Goal: Task Accomplishment & Management: Manage account settings

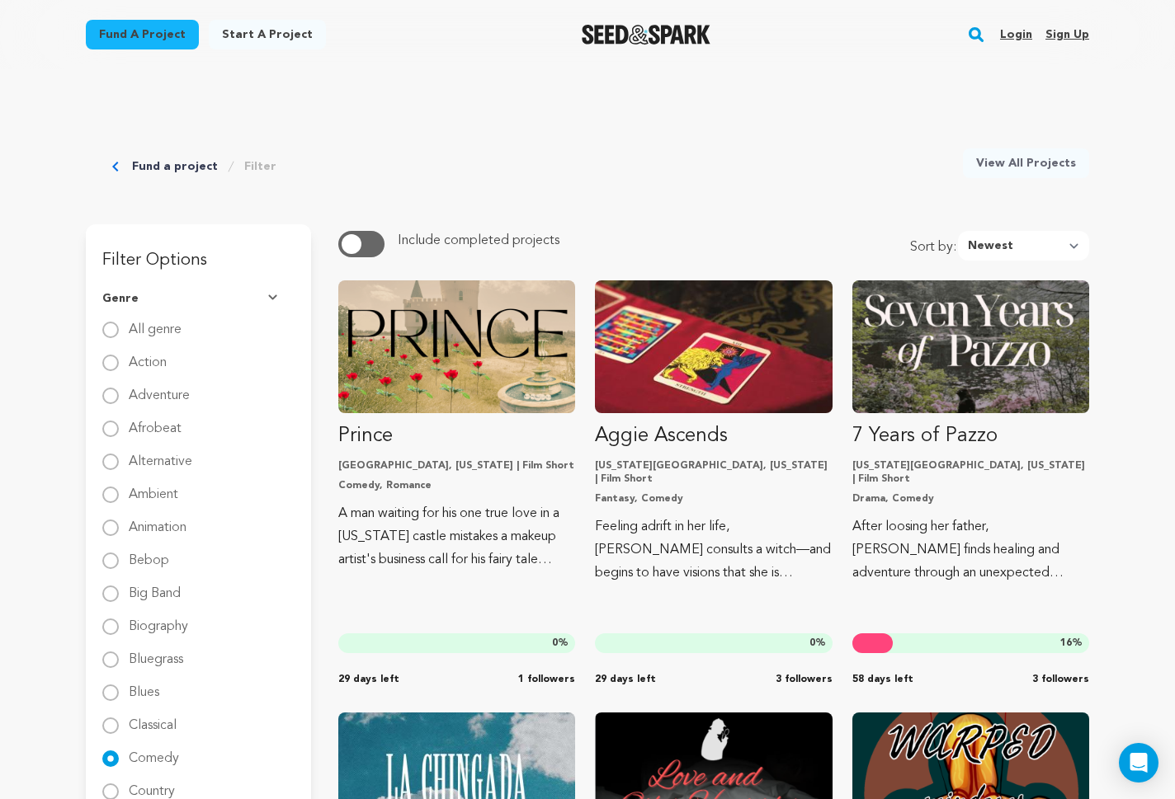
click at [1004, 26] on link "Login" at bounding box center [1016, 34] width 32 height 26
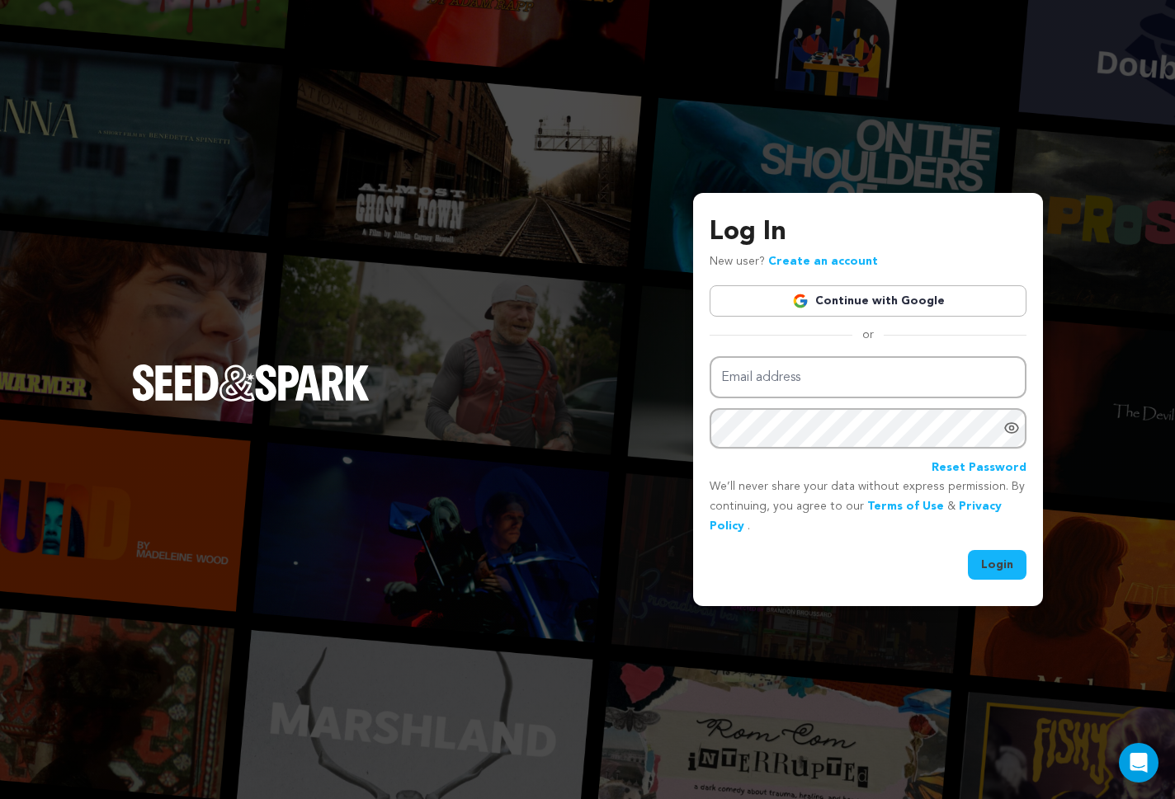
type input "AD3digital@gmail.com"
click at [1000, 586] on div "Log In New user? Create an account Continue with Google or Email address AD3dig…" at bounding box center [868, 399] width 350 height 413
click at [1000, 560] on button "Login" at bounding box center [997, 565] width 59 height 30
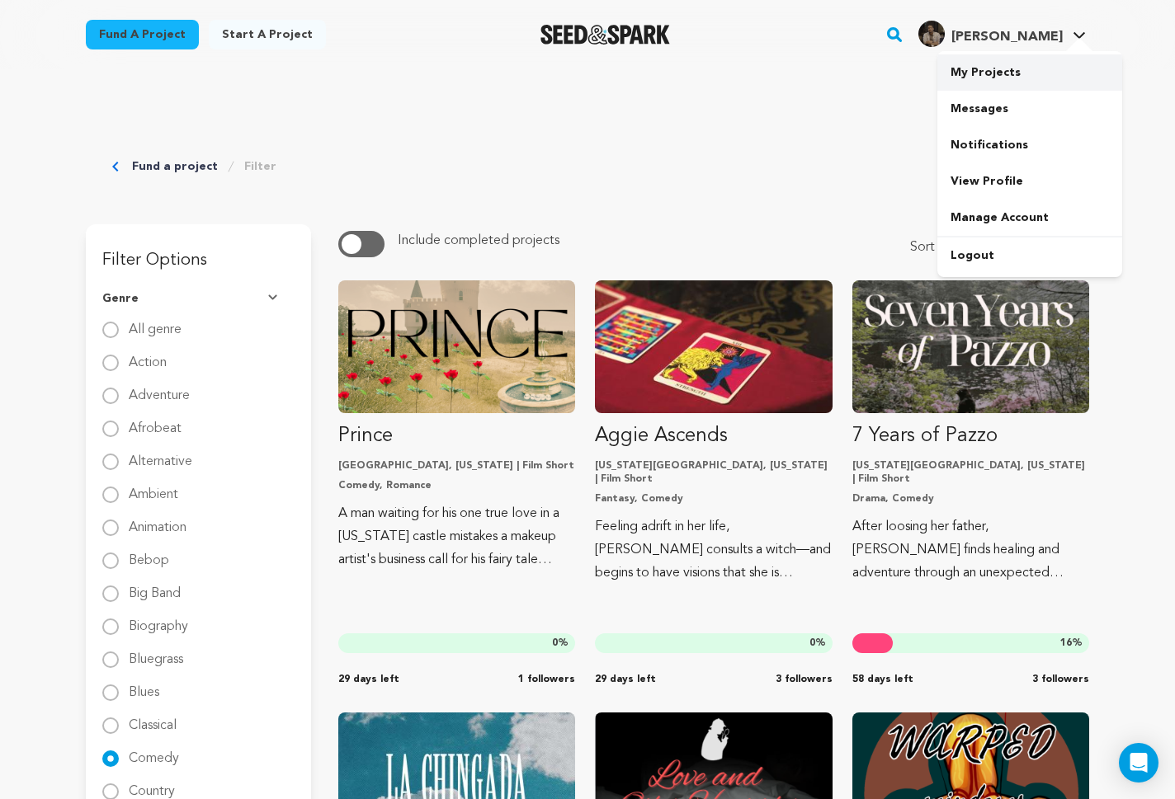
click at [983, 73] on link "My Projects" at bounding box center [1029, 72] width 185 height 36
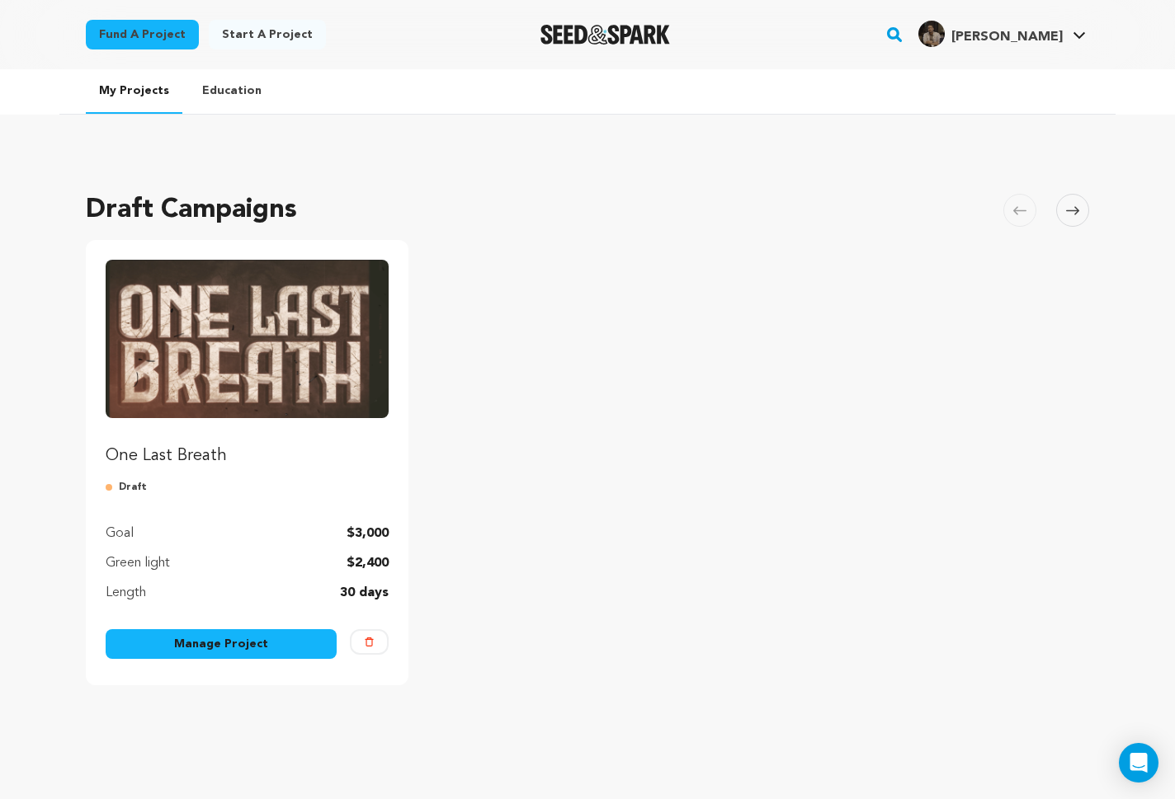
click at [233, 648] on link "Manage Project" at bounding box center [221, 644] width 231 height 30
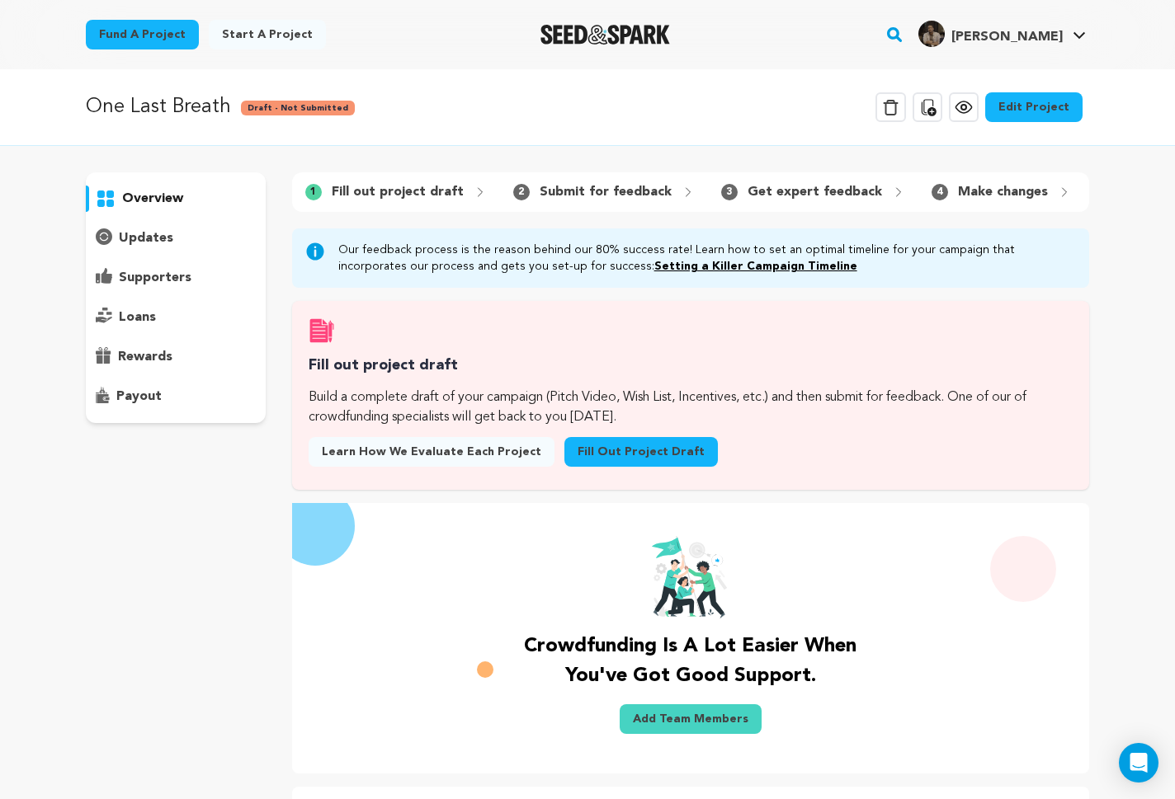
click at [1030, 107] on link "Edit Project" at bounding box center [1033, 107] width 97 height 30
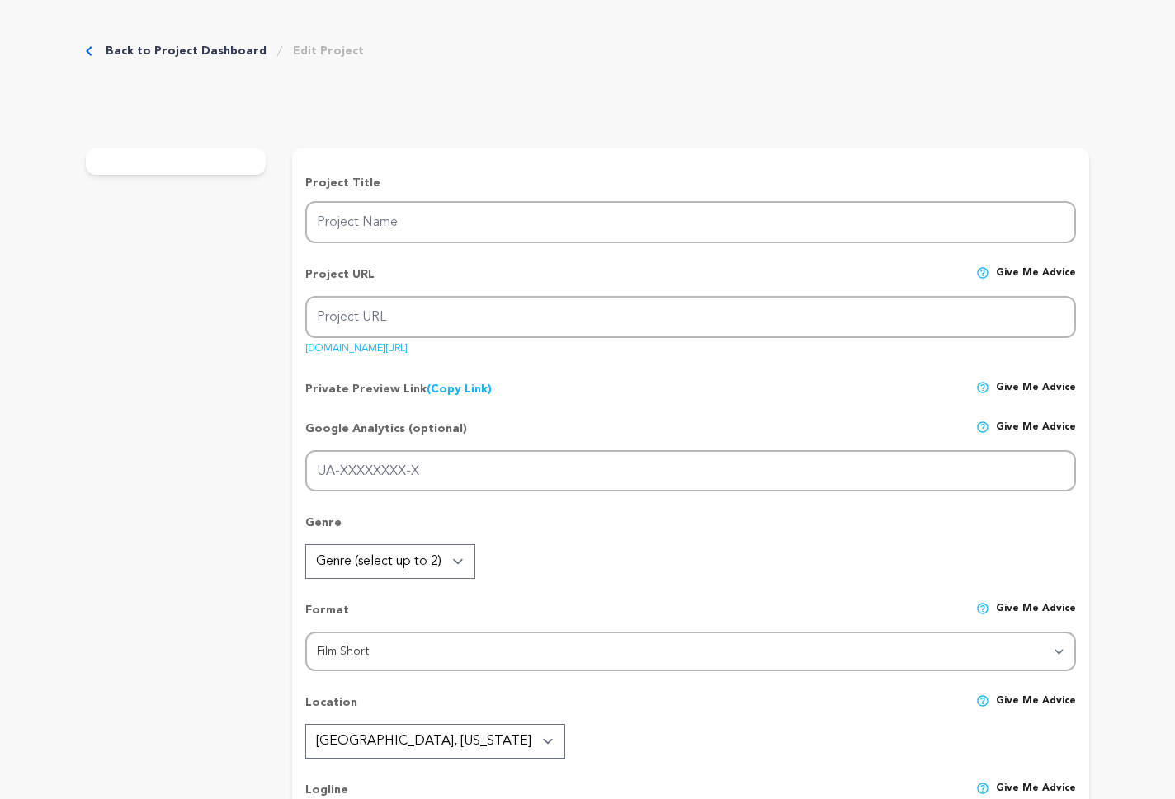
type input "One Last Breath"
type input "one-last-breath"
type input "A heartfelt exploration of love, Heavy Metal and the lengths a parent will go t…"
type textarea "In a heartfelt quest to reconnect with his estranged daughter, a recently divor…"
type textarea "“One Last Breath” is more than just a short film, it's a heartfelt story about …"
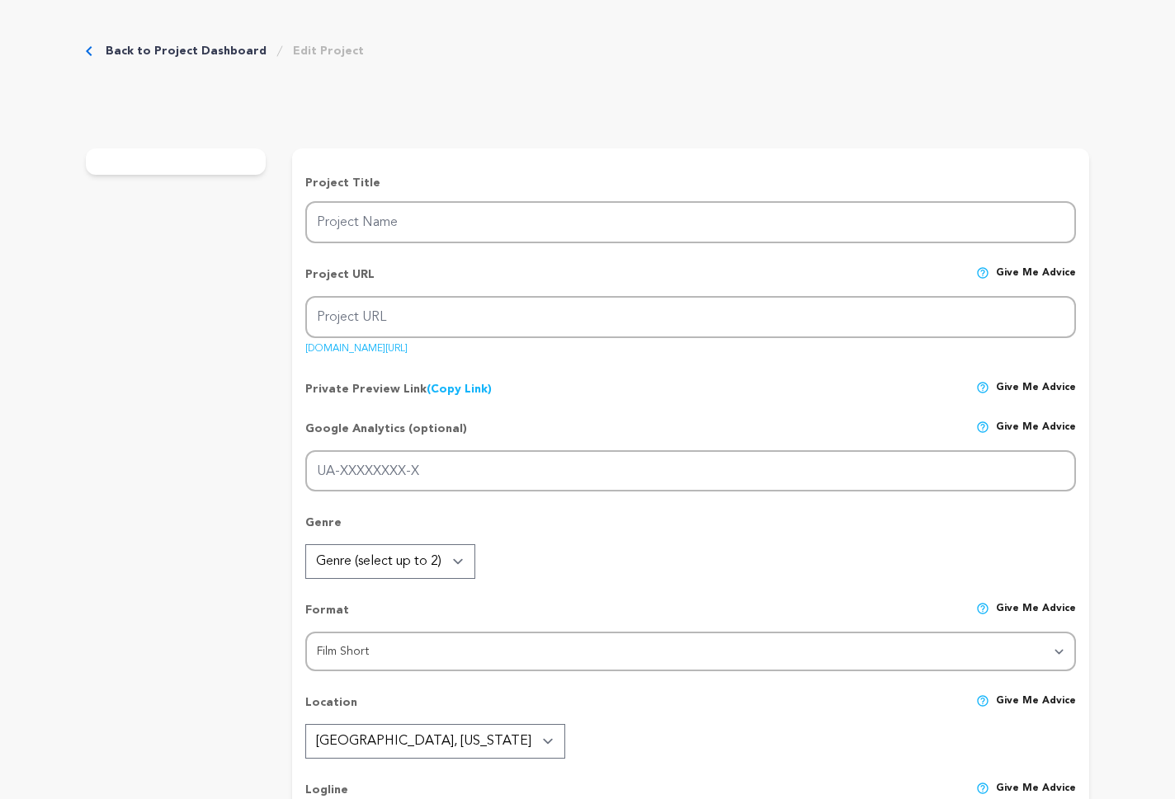
type textarea "Film Independent"
radio input "true"
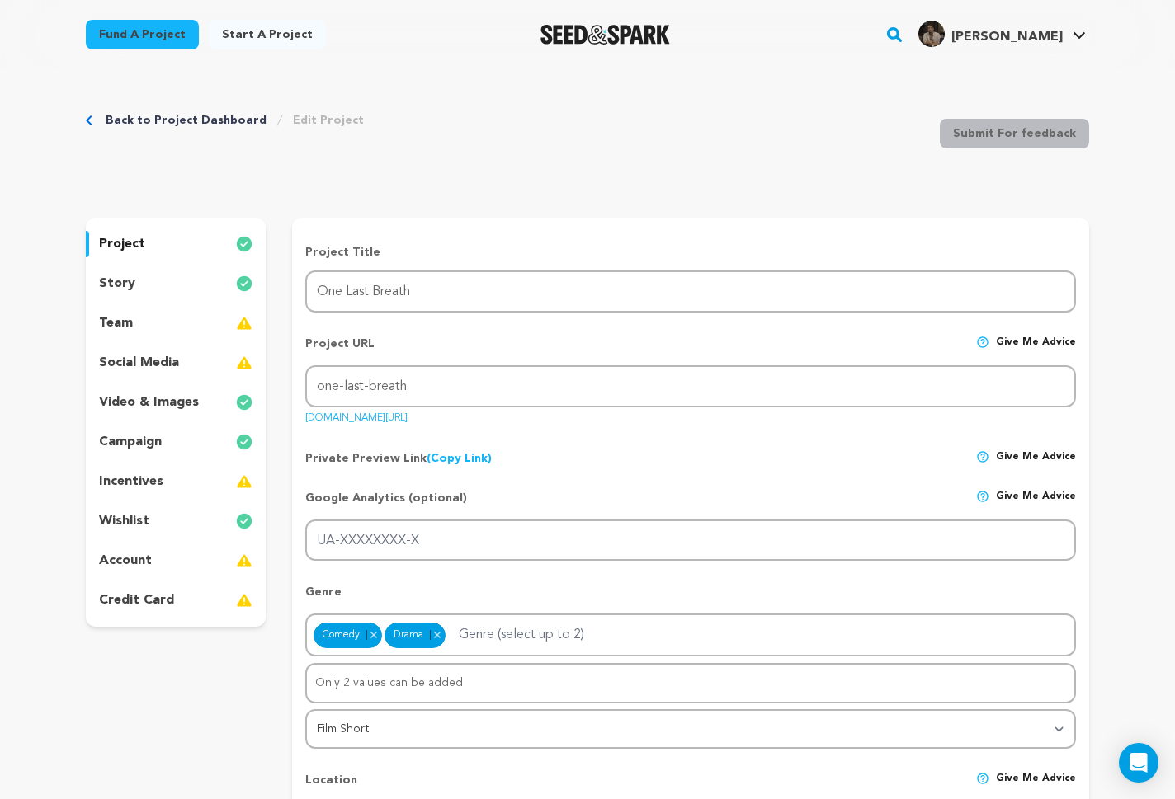
click at [154, 522] on div "wishlist" at bounding box center [176, 521] width 180 height 26
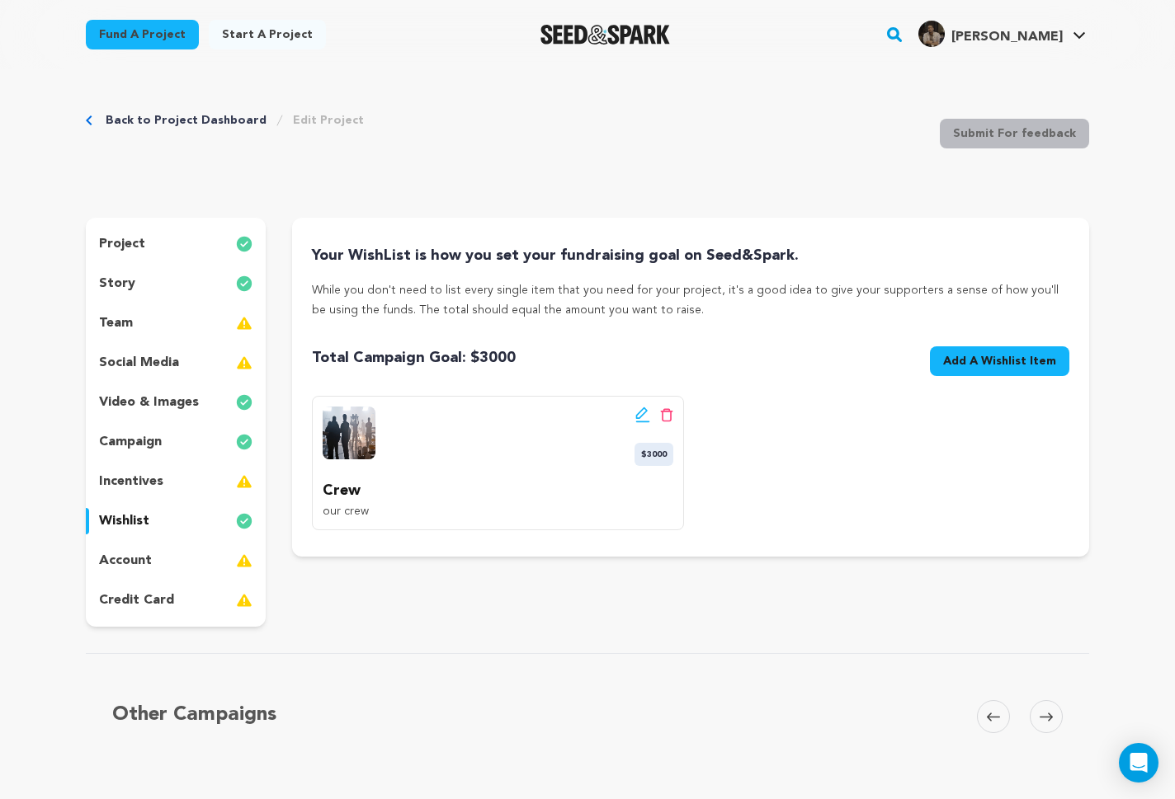
click at [989, 361] on span "Add A Wishlist Item" at bounding box center [999, 361] width 113 height 16
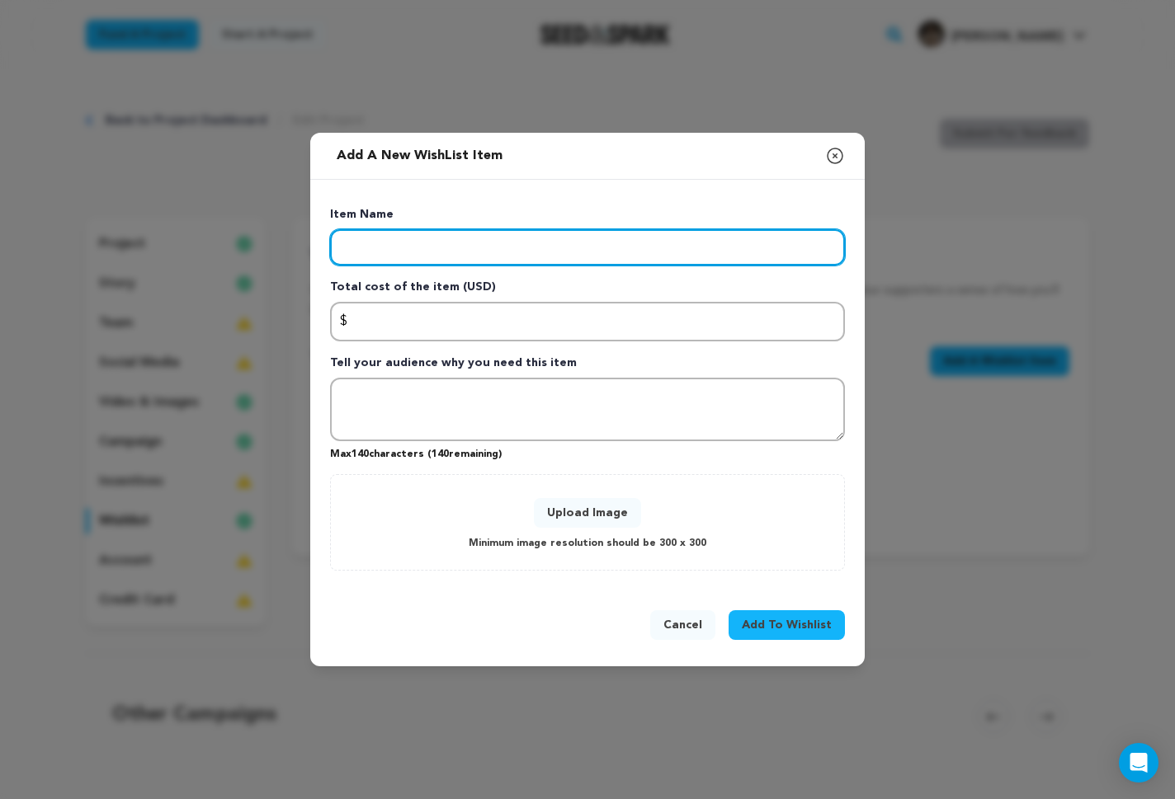
click at [426, 257] on input "Enter item name" at bounding box center [587, 247] width 515 height 36
type input "Gear"
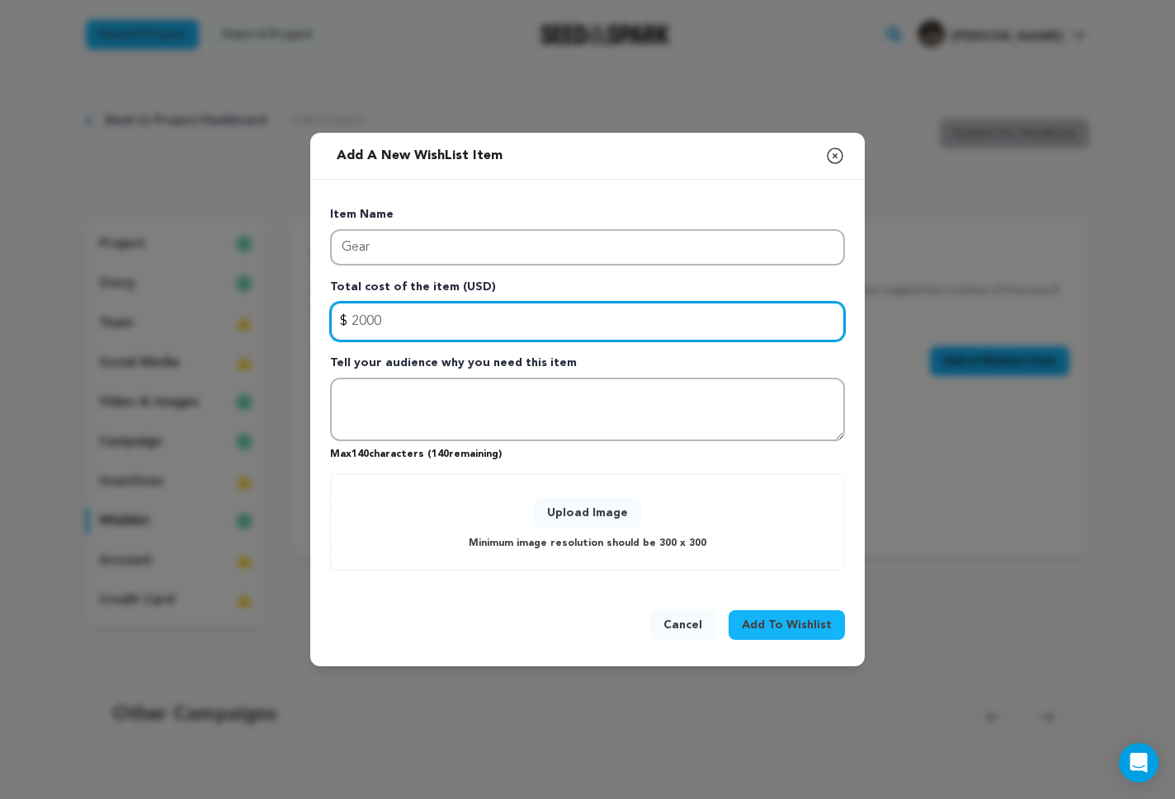
type input "2000"
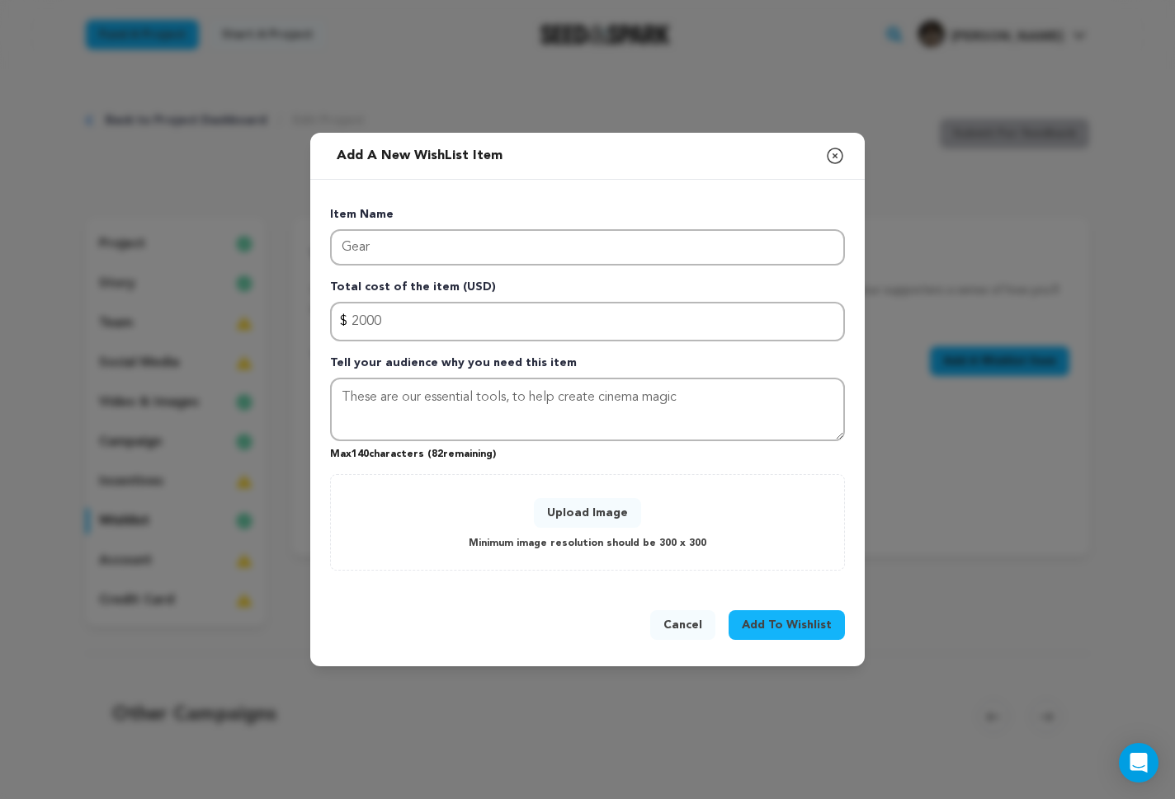
click at [796, 627] on span "Add To Wishlist" at bounding box center [787, 625] width 90 height 16
click at [614, 511] on button "Upload Image" at bounding box center [587, 513] width 107 height 30
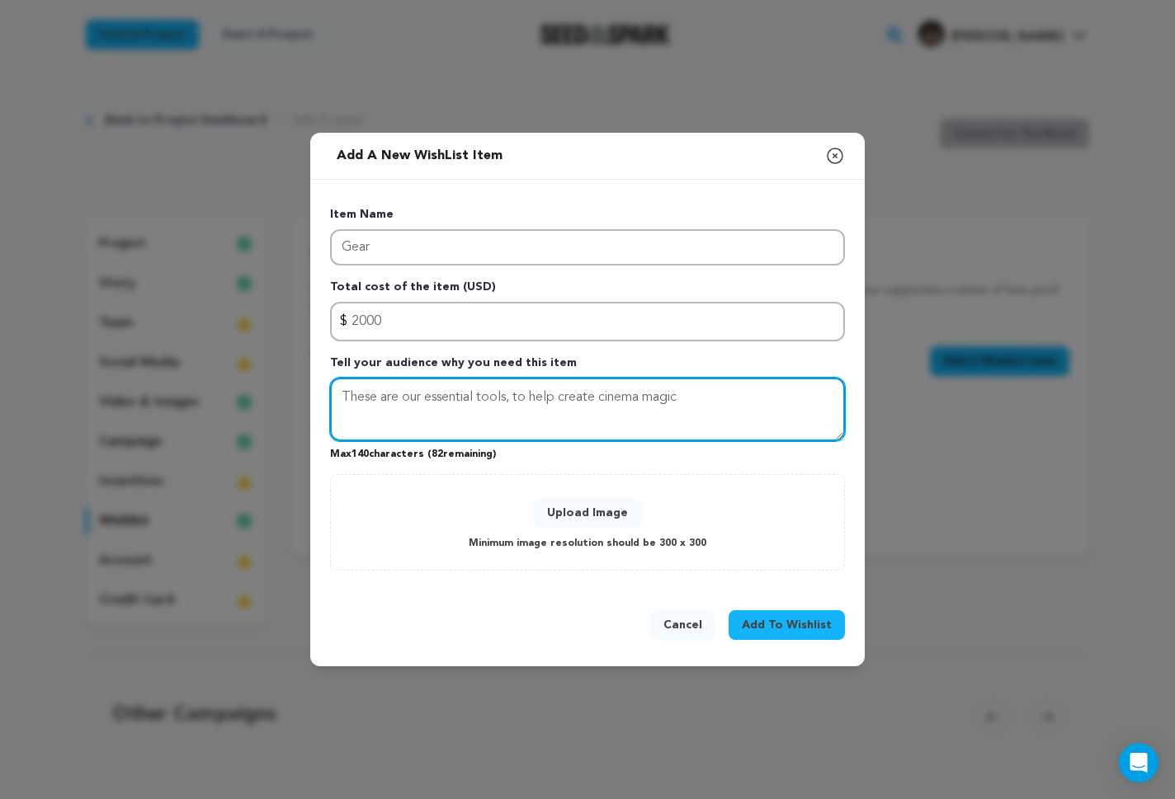
click at [698, 399] on textarea "These are our essential tools, to help create cinema magic" at bounding box center [587, 410] width 515 height 64
type textarea "These are our essential tools, to help create cinema magic."
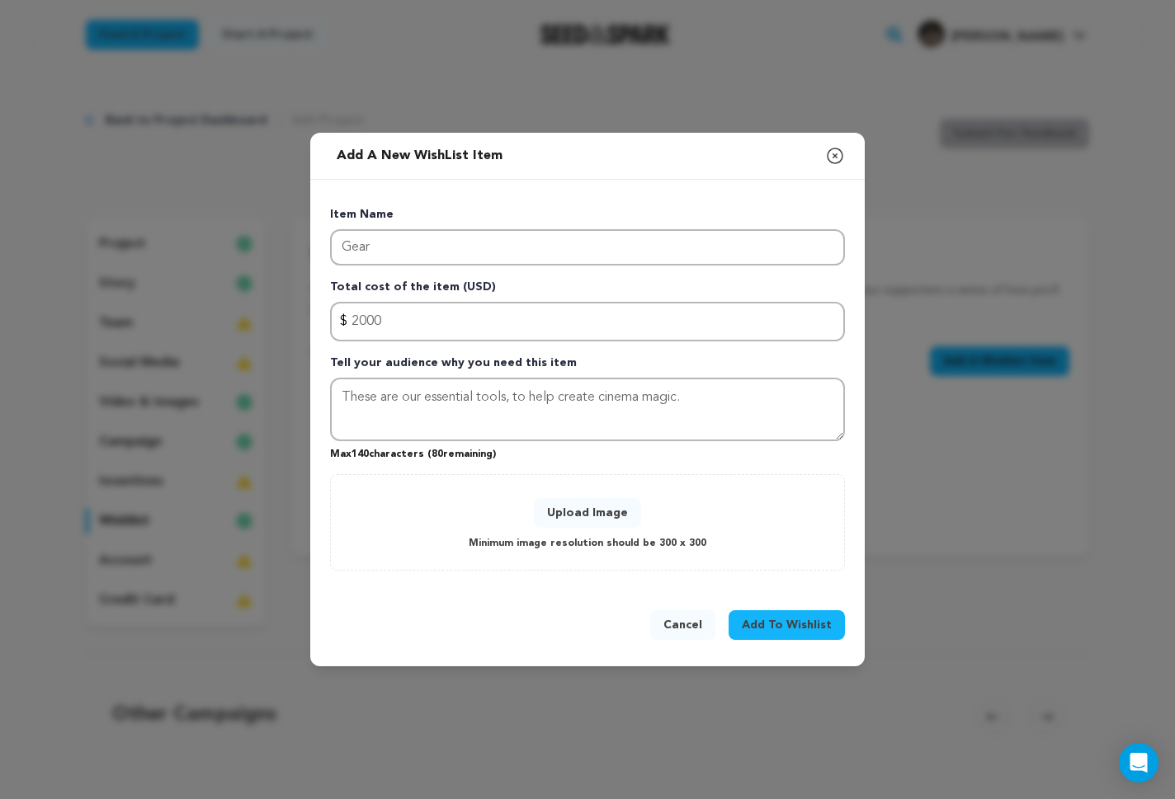
click at [591, 502] on button "Upload Image" at bounding box center [587, 513] width 107 height 30
click at [592, 518] on button "Upload Image" at bounding box center [587, 513] width 107 height 30
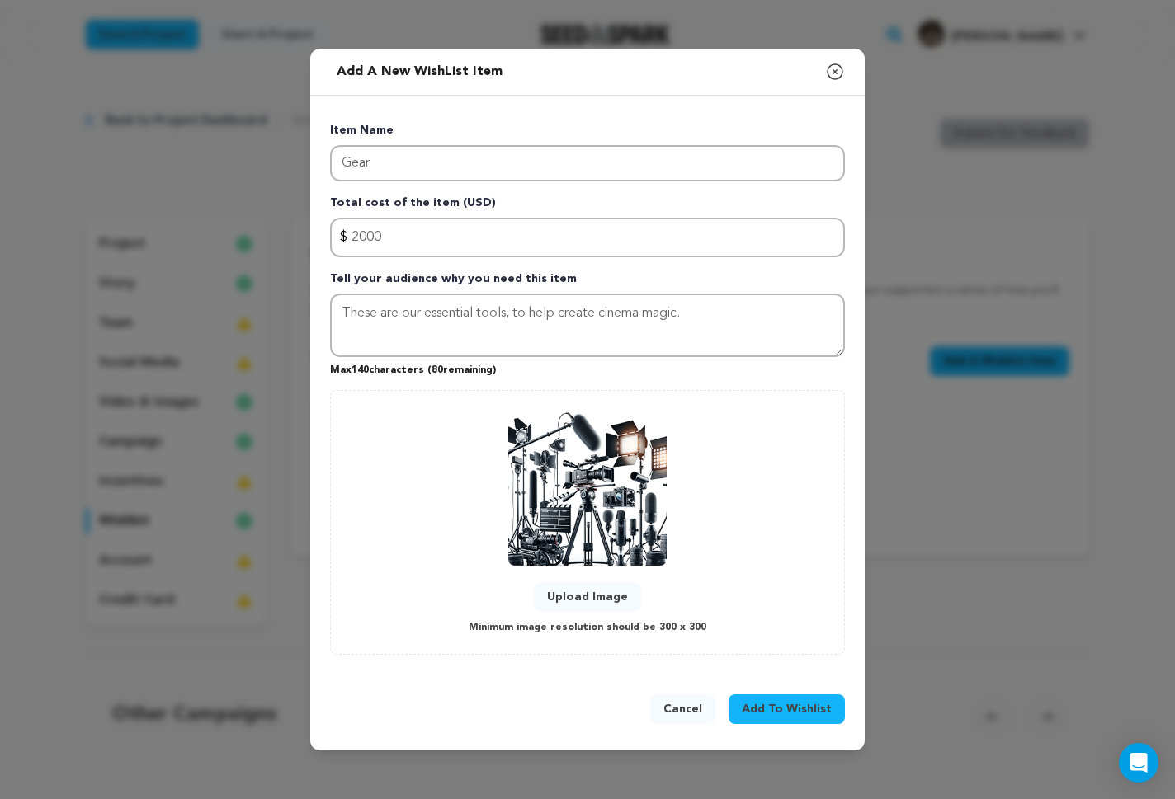
click at [789, 704] on span "Add To Wishlist" at bounding box center [787, 709] width 90 height 16
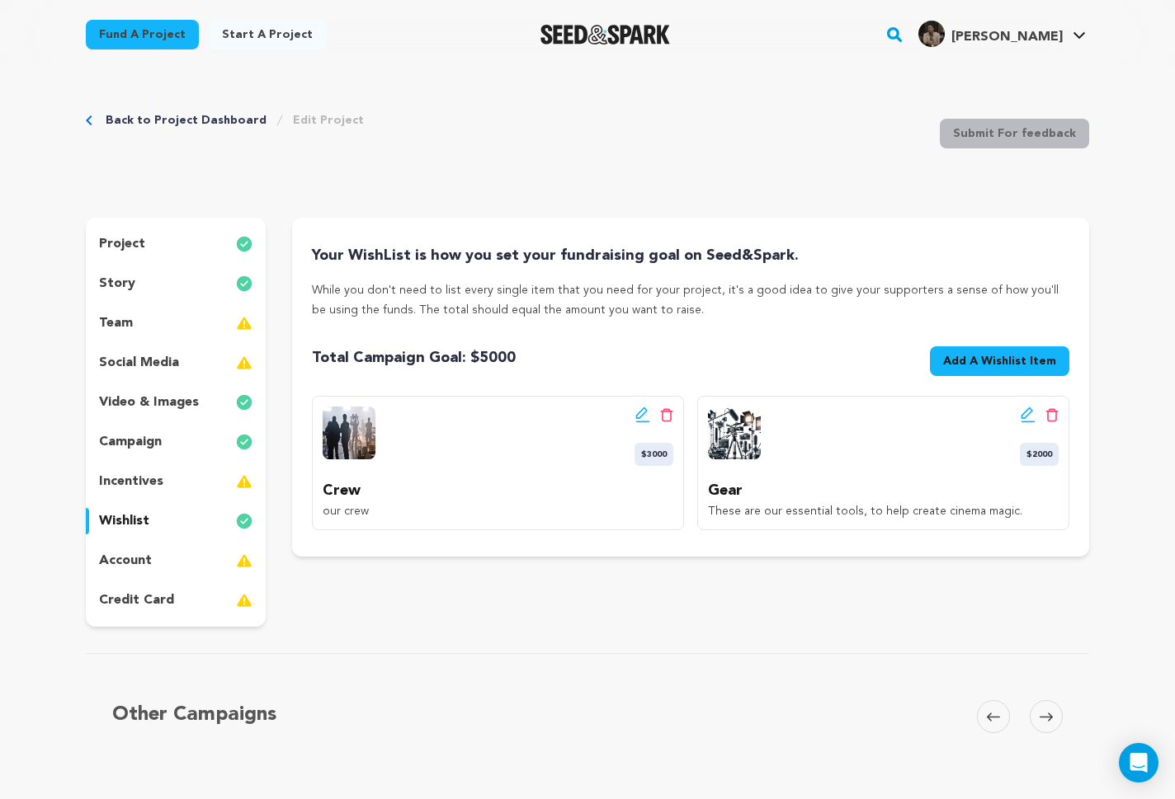
click at [640, 414] on icon at bounding box center [642, 415] width 15 height 16
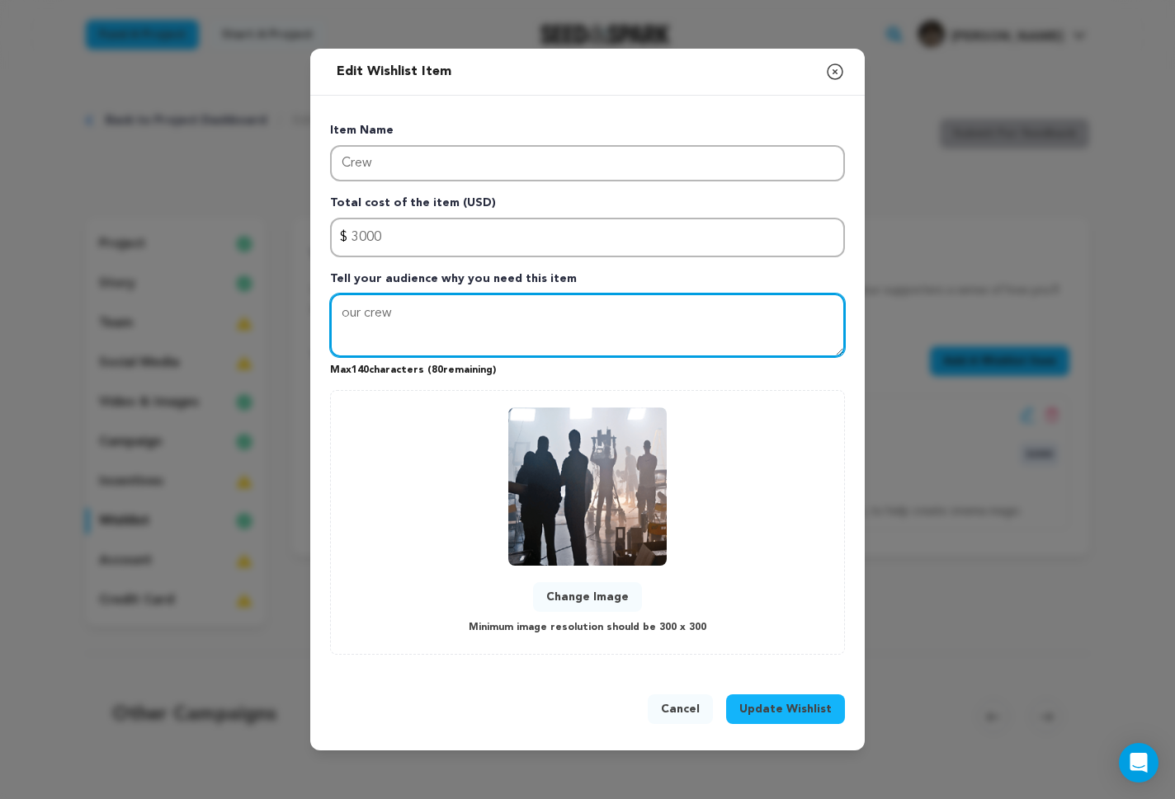
drag, startPoint x: 461, startPoint y: 306, endPoint x: 172, endPoint y: 309, distance: 289.6
click at [172, 309] on div "Edit Wishlist Item Close modal Item Name Crew Total cost of the item (USD) $ Am…" at bounding box center [587, 399] width 1175 height 799
type textarea "The foundation for every great production is the crew. These guys are working l…"
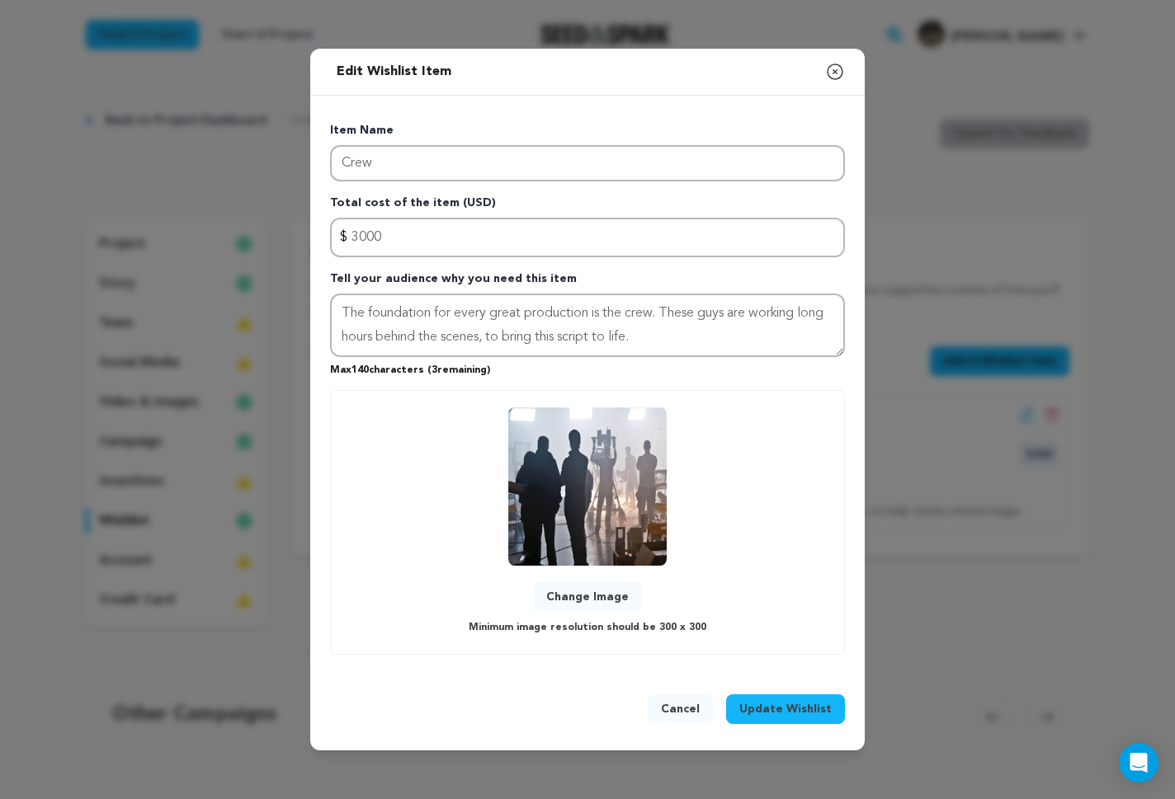
click at [798, 709] on span "Update Wishlist" at bounding box center [785, 709] width 92 height 16
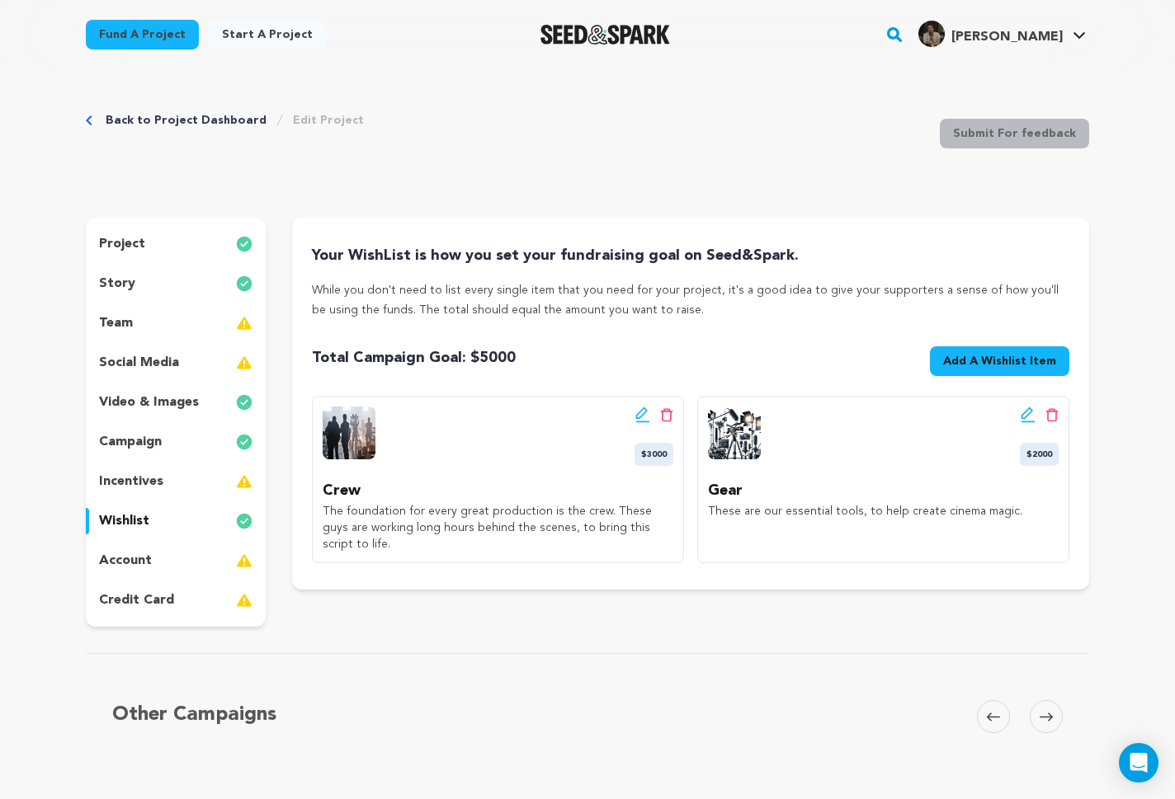
click at [1008, 355] on span "Add A Wishlist Item" at bounding box center [999, 361] width 113 height 16
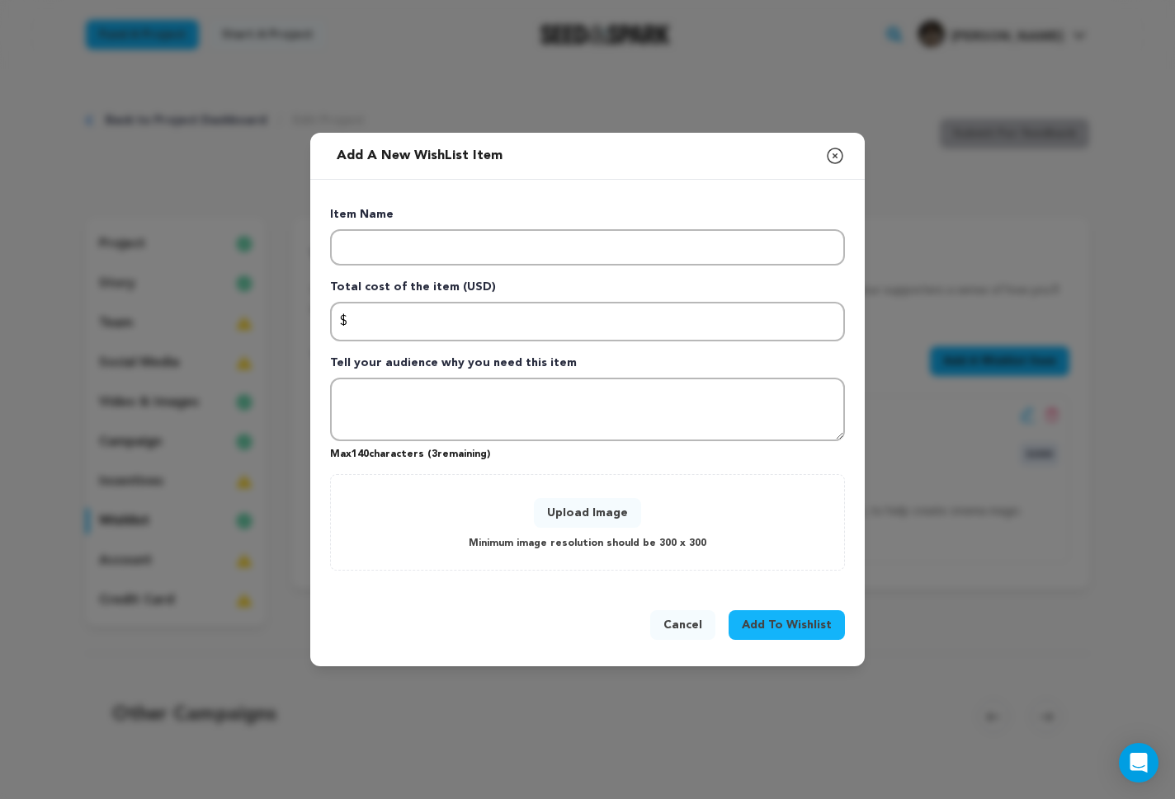
click at [506, 269] on div "Item Name Total cost of the item (USD) $ Amount Tell your audience why you need…" at bounding box center [587, 388] width 515 height 365
click at [505, 259] on input "Enter item name" at bounding box center [587, 247] width 515 height 36
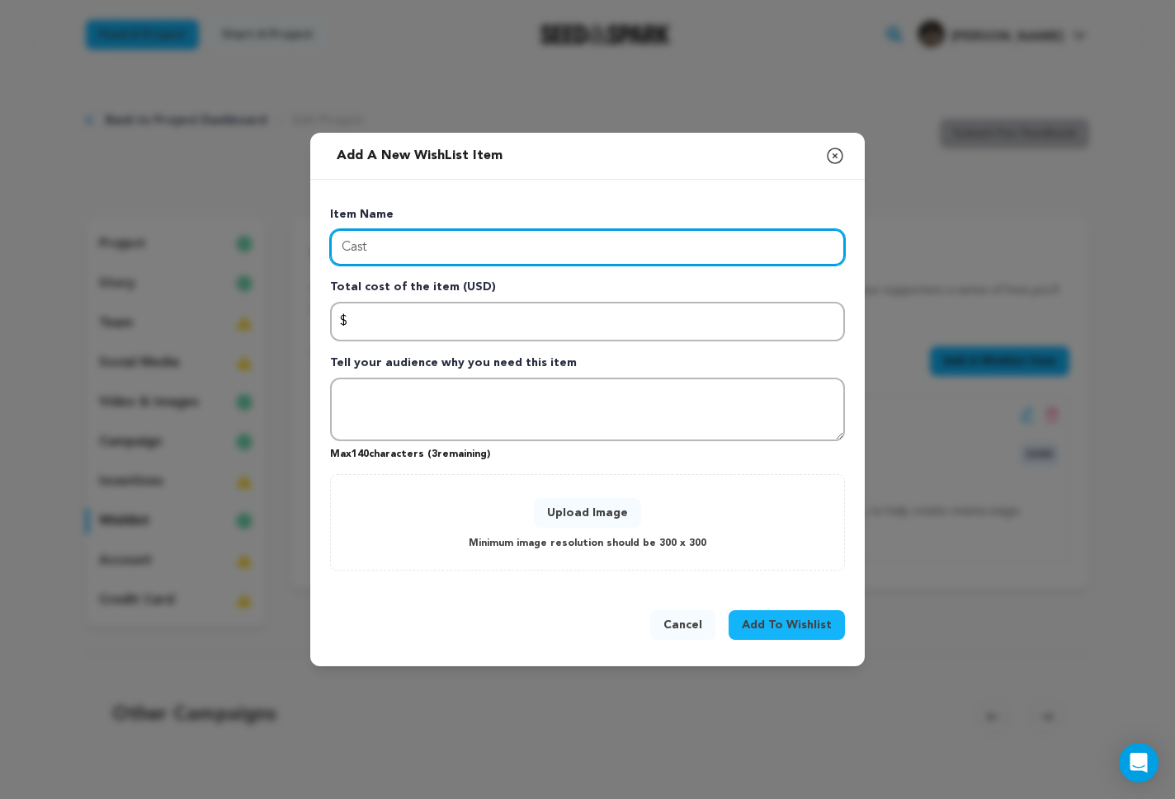
type input "Cast"
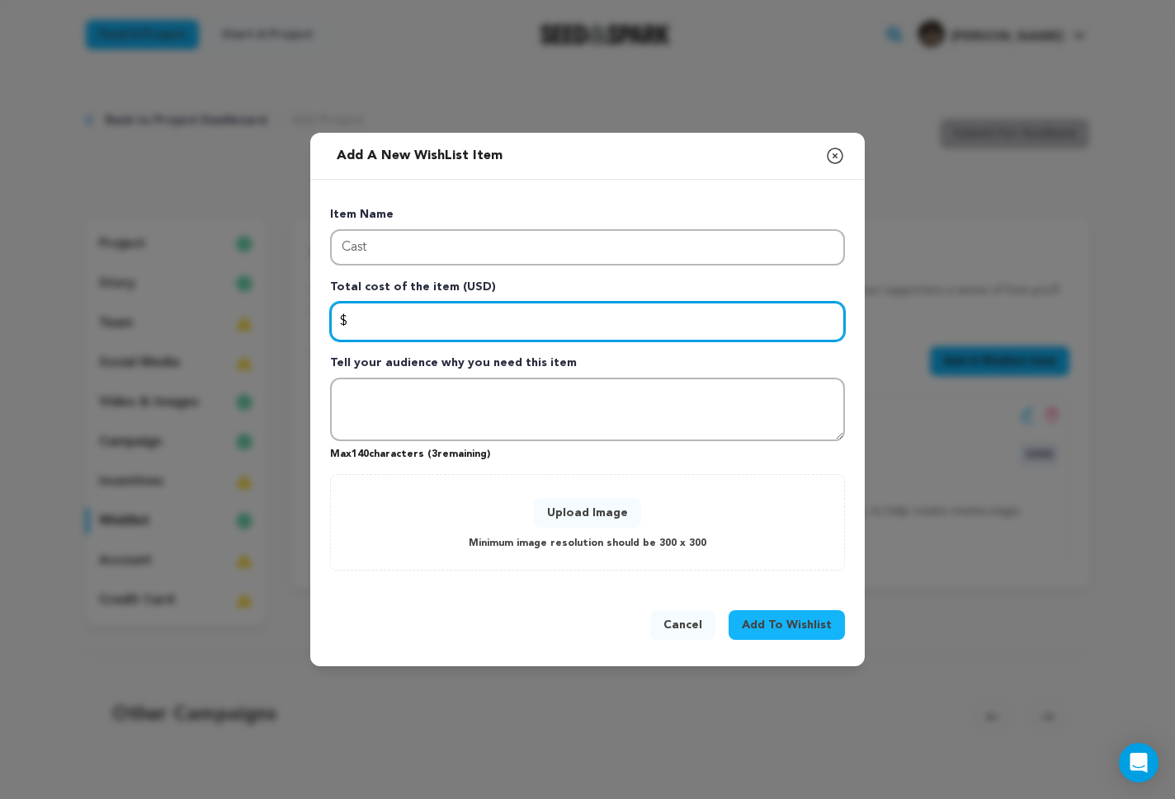
click at [518, 327] on input "Enter total cost of the item" at bounding box center [587, 322] width 515 height 40
type input "2000"
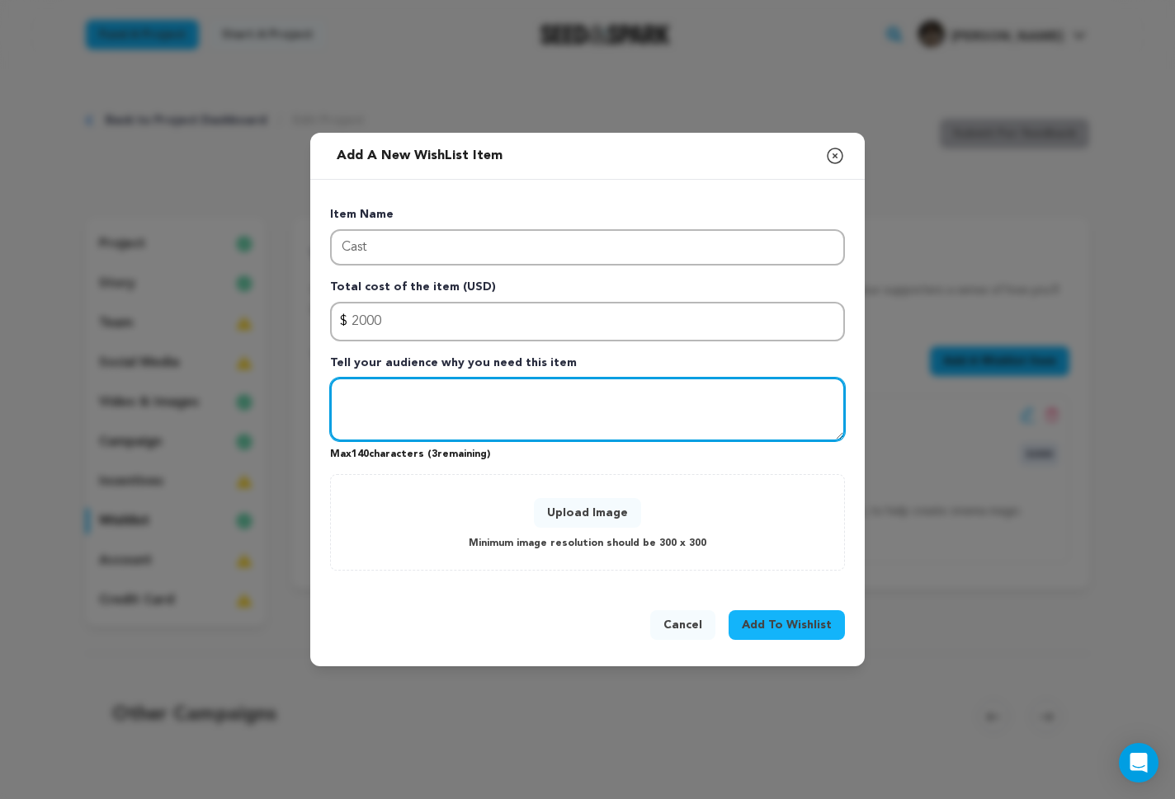
click at [474, 413] on textarea "Tell your audience why you need this item" at bounding box center [587, 410] width 515 height 64
click at [437, 403] on textarea "our talented cast" at bounding box center [587, 410] width 515 height 64
click at [468, 394] on textarea "our talented cast" at bounding box center [587, 410] width 515 height 64
type textarea "our talented cast will help bring out characters to life for the big screen!"
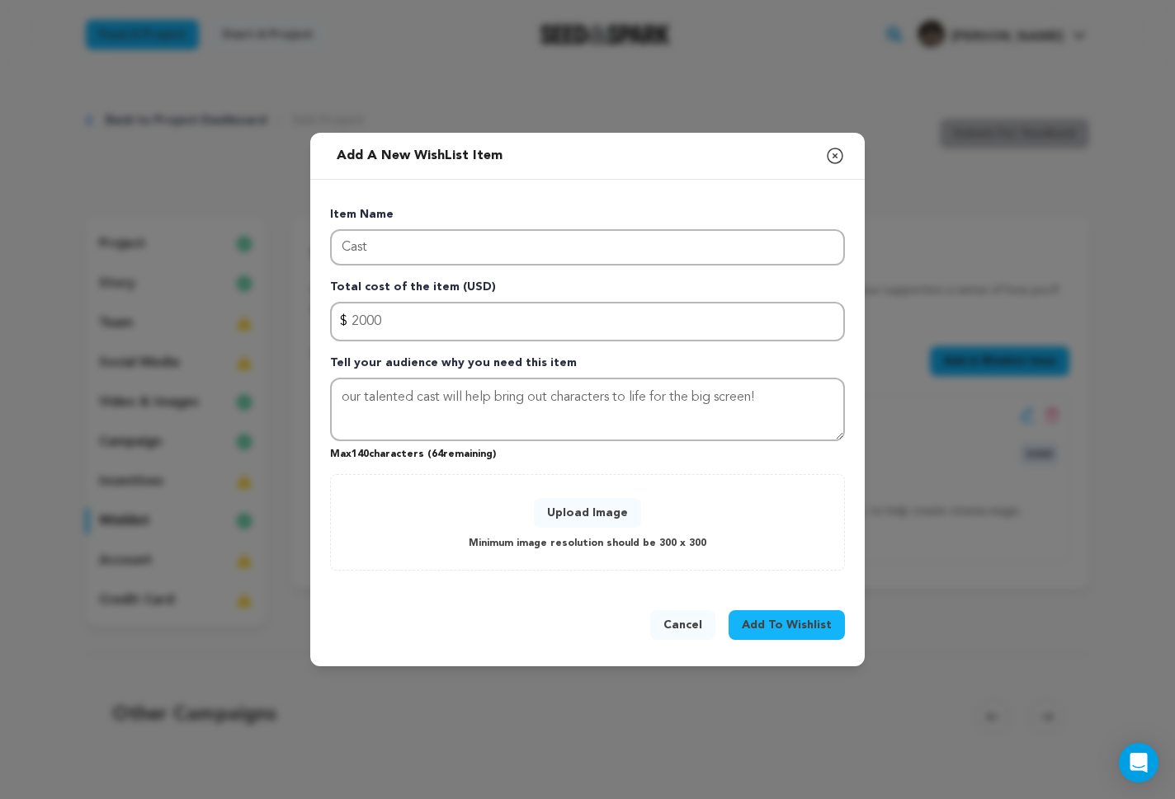
click at [585, 520] on button "Upload Image" at bounding box center [587, 513] width 107 height 30
click at [586, 511] on button "Upload Image" at bounding box center [587, 513] width 107 height 30
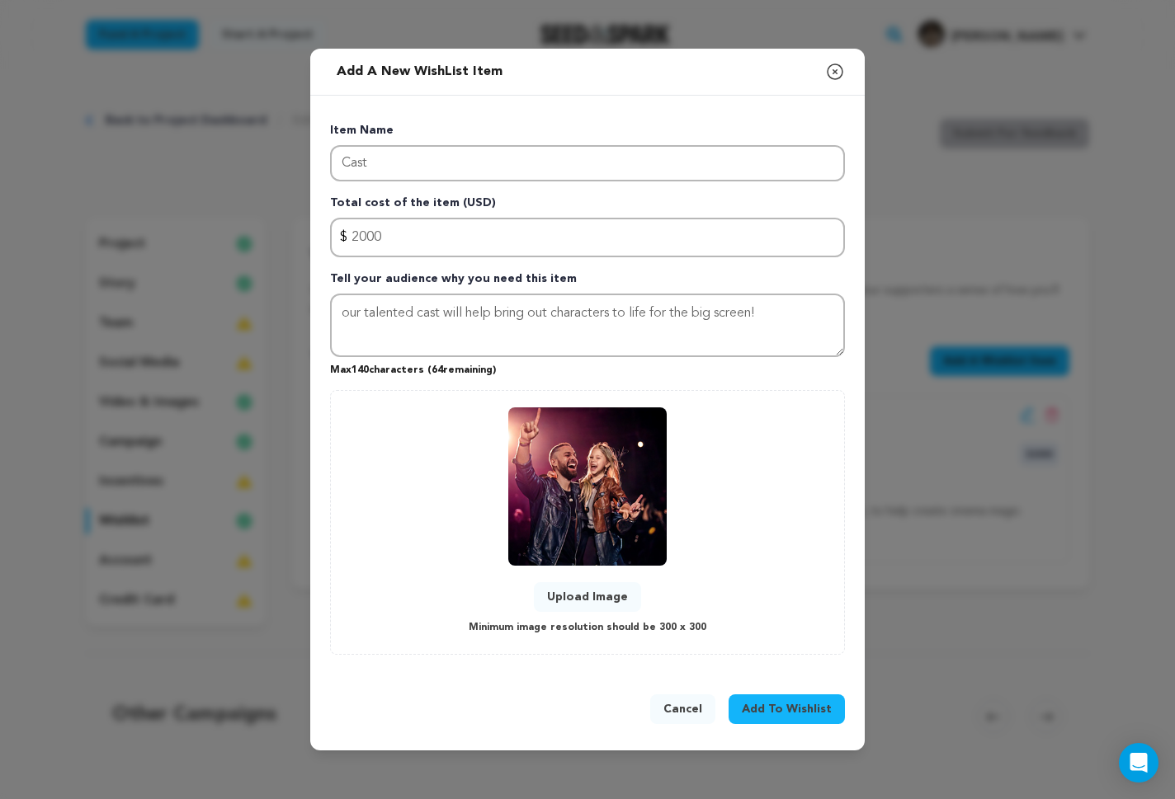
click at [758, 700] on button "Add To Wishlist" at bounding box center [786, 710] width 116 height 30
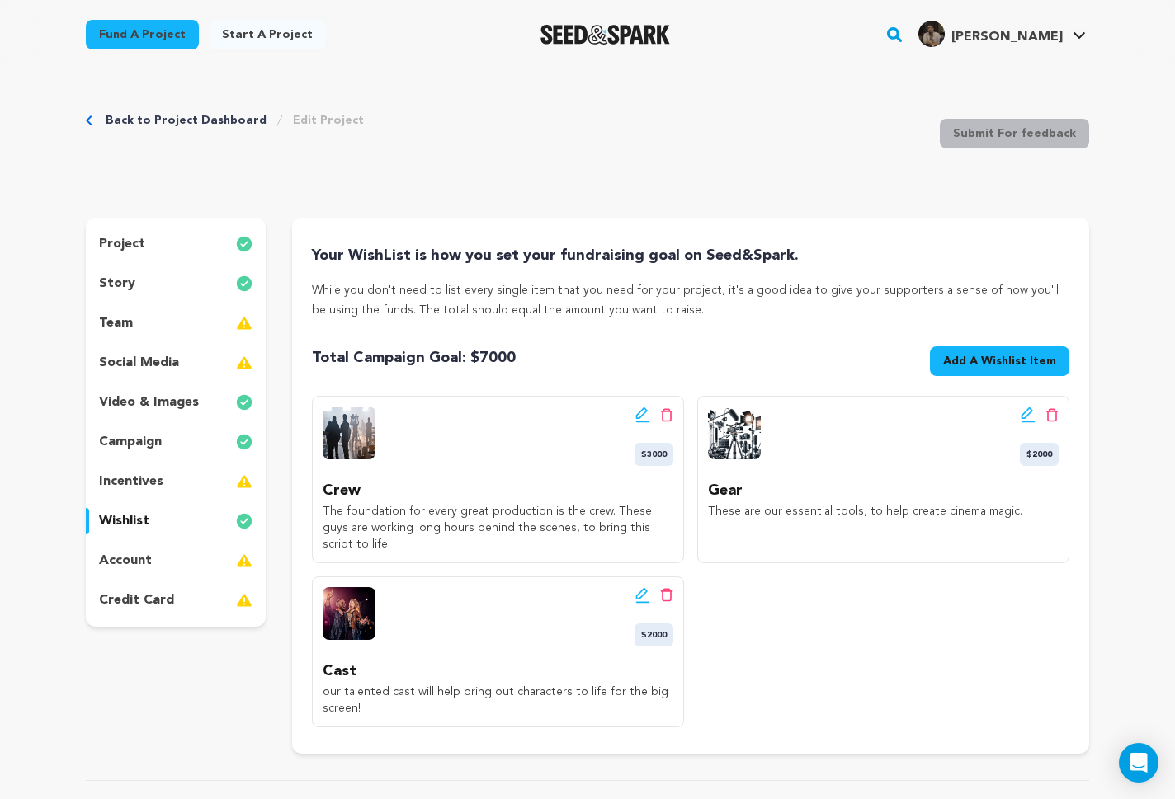
click at [1026, 360] on span "Add A Wishlist Item" at bounding box center [999, 361] width 113 height 16
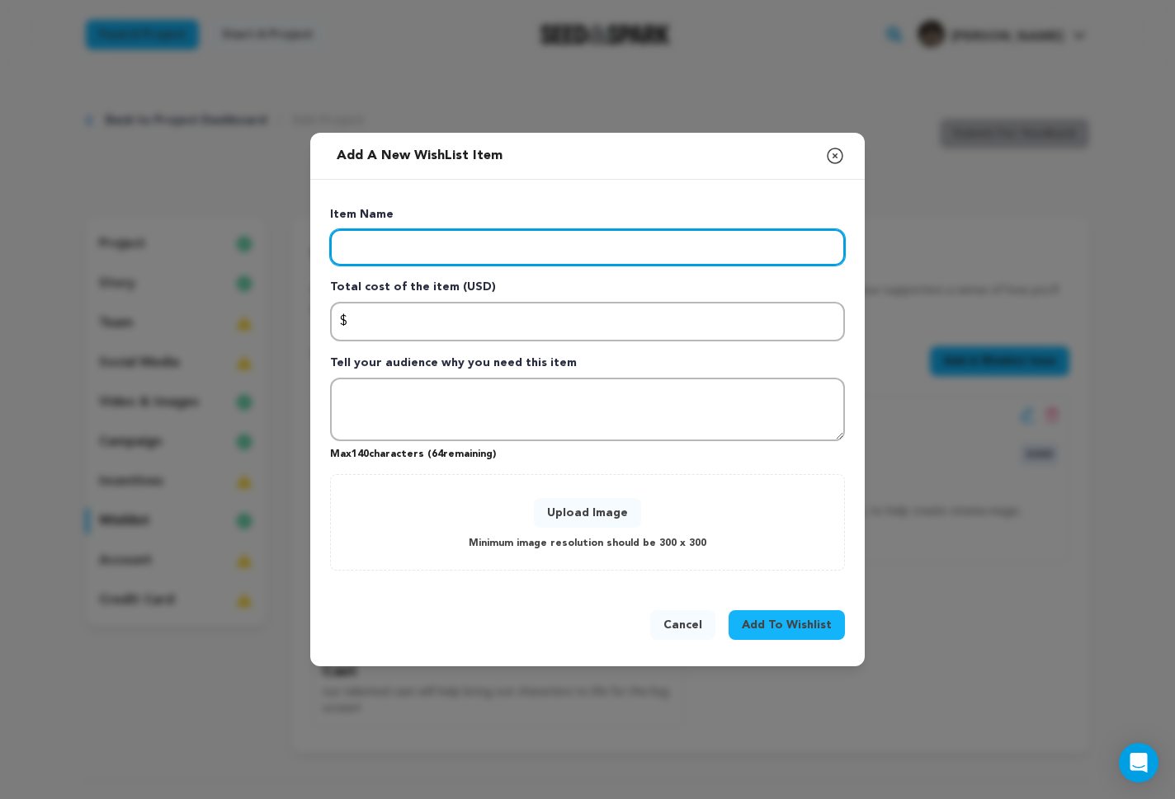
click at [411, 249] on input "Enter item name" at bounding box center [587, 247] width 515 height 36
type input "Craft Service"
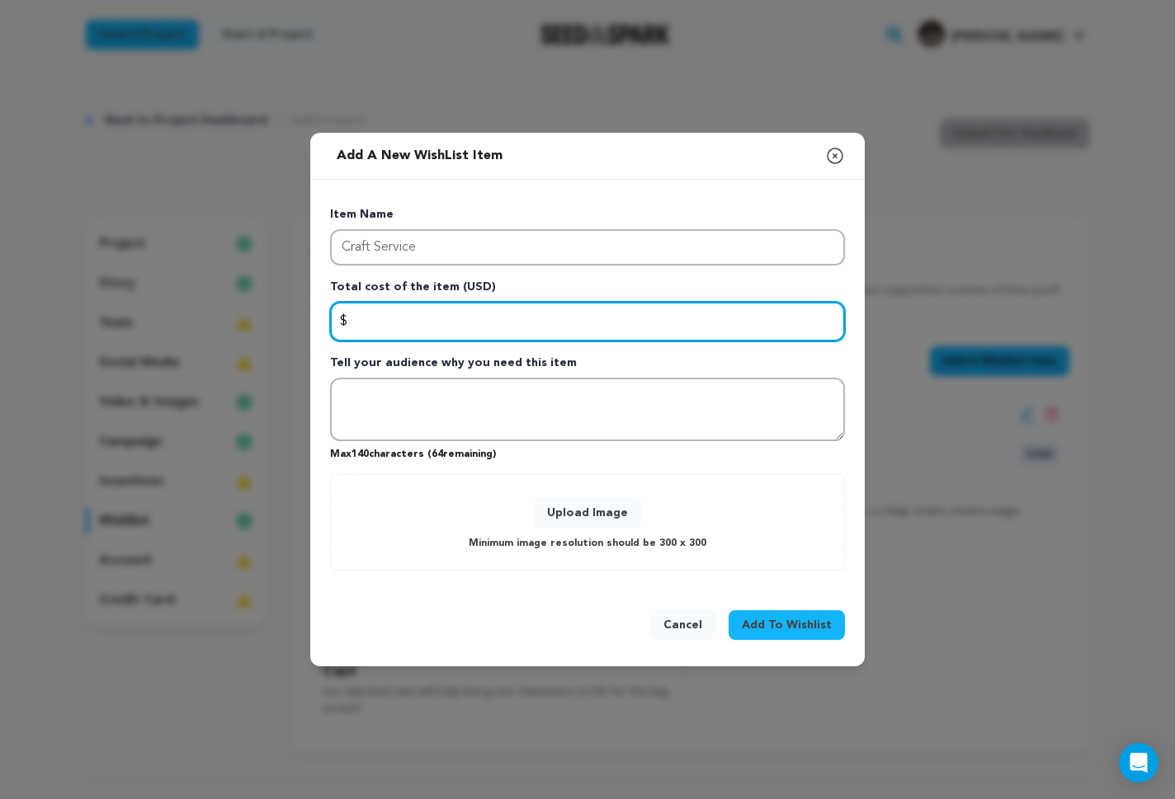
click at [528, 330] on input "Enter total cost of the item" at bounding box center [587, 322] width 515 height 40
type input "8"
type input "500"
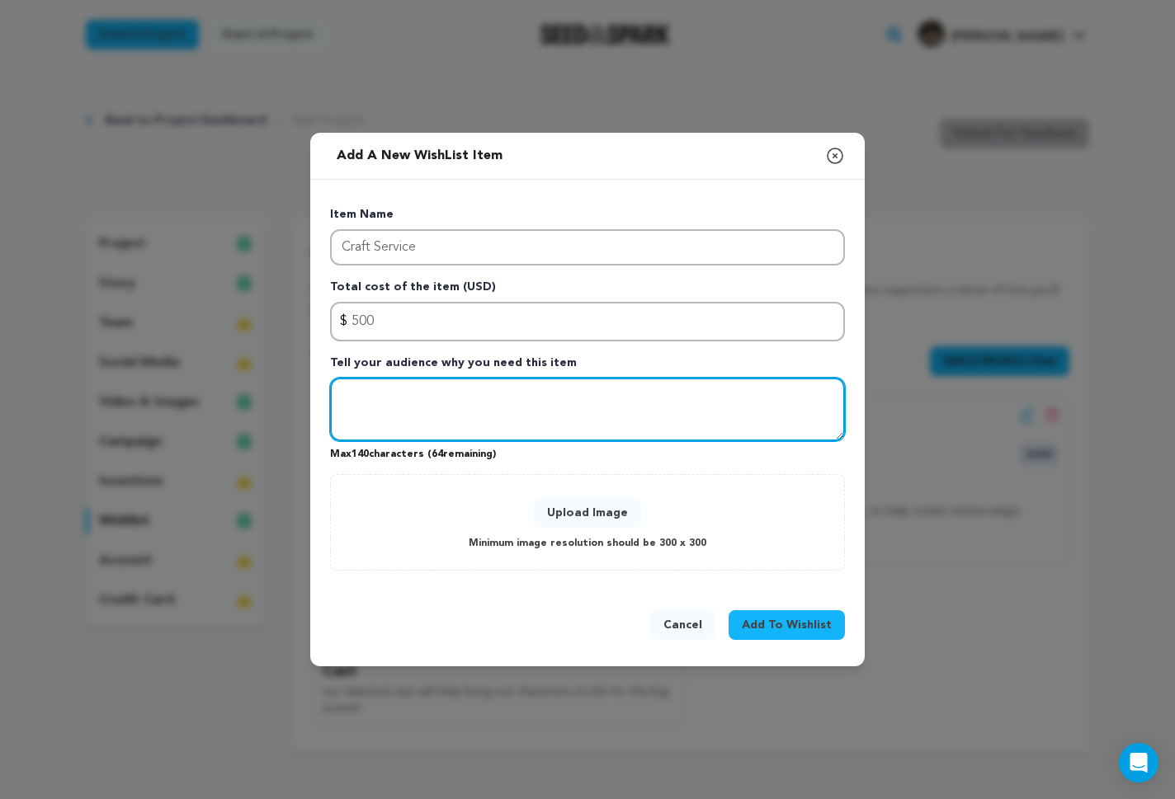
click at [575, 401] on textarea "Tell your audience why you need this item" at bounding box center [587, 410] width 515 height 64
click at [483, 394] on textarea "Tell your audience why you need this item" at bounding box center [587, 410] width 515 height 64
click at [498, 401] on textarea "Keeping our cast and crew fed and hydrated" at bounding box center [587, 410] width 515 height 64
click at [681, 402] on textarea "Keeping our cast and crew well fed and hydrated" at bounding box center [587, 410] width 515 height 64
drag, startPoint x: 414, startPoint y: 423, endPoint x: 760, endPoint y: 451, distance: 346.8
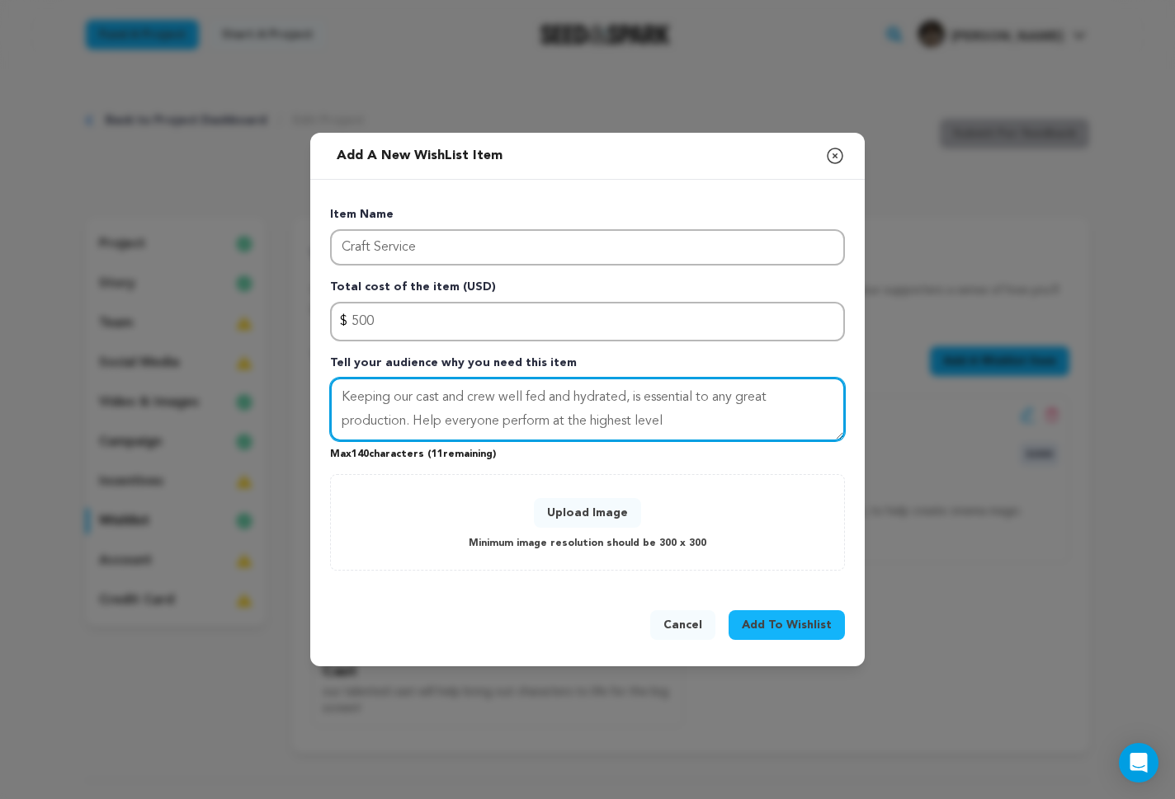
click at [760, 451] on div "Item Name Craft Service Total cost of the item (USD) $ Amount 500 Tell your aud…" at bounding box center [587, 388] width 515 height 365
type textarea "Keeping our cast and crew well fed and hydrated, is essential to any great prod…"
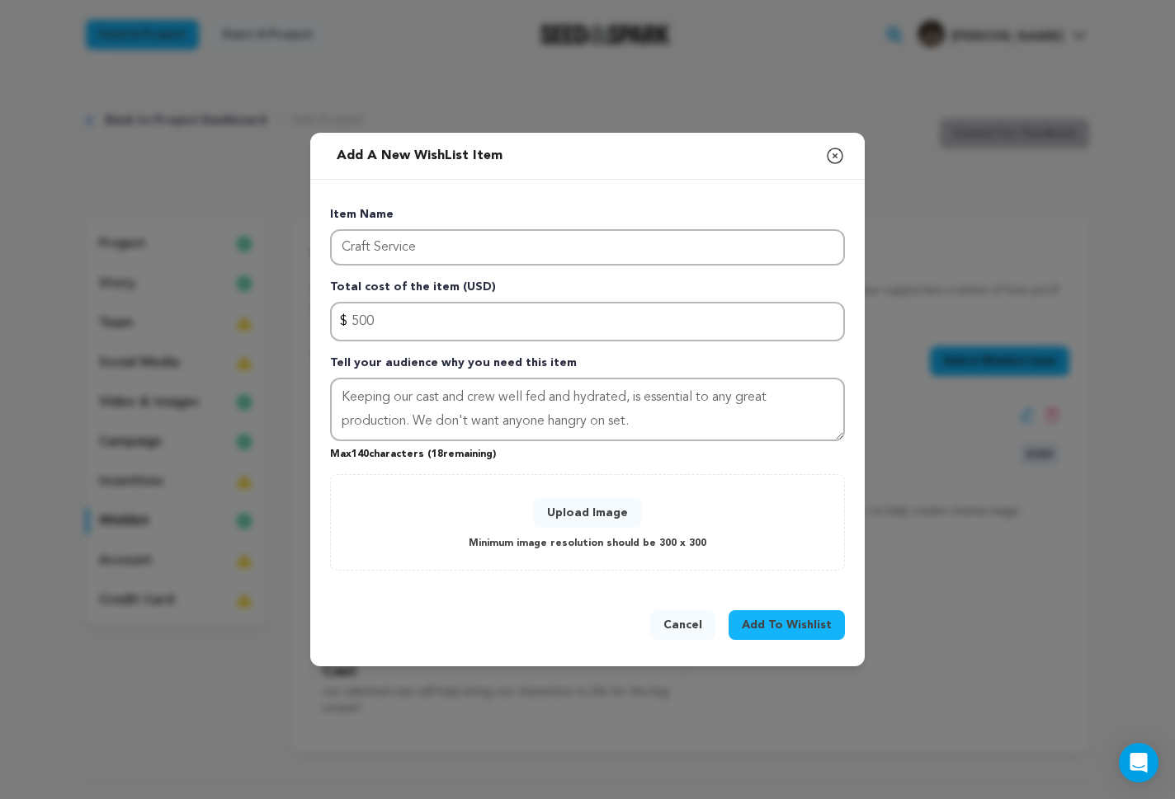
click at [572, 512] on button "Upload Image" at bounding box center [587, 513] width 107 height 30
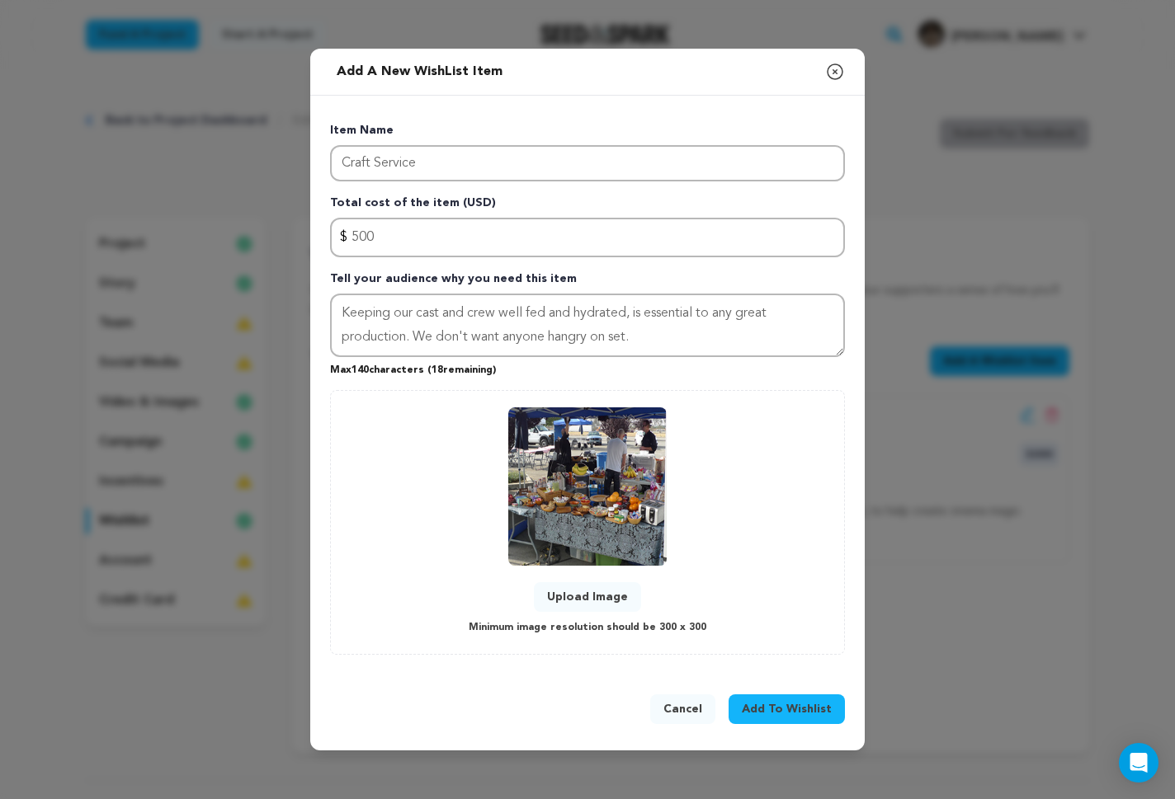
click at [796, 714] on span "Add To Wishlist" at bounding box center [787, 709] width 90 height 16
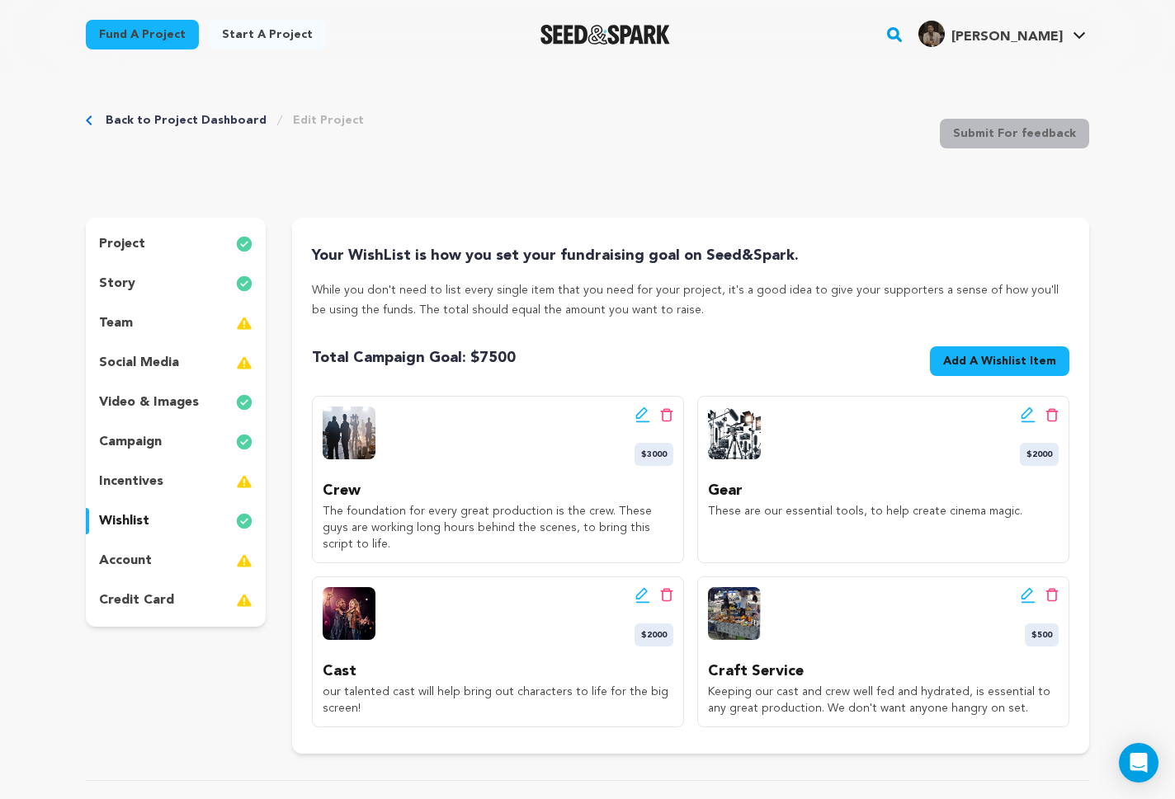
click at [987, 365] on span "Add A Wishlist Item" at bounding box center [999, 361] width 113 height 16
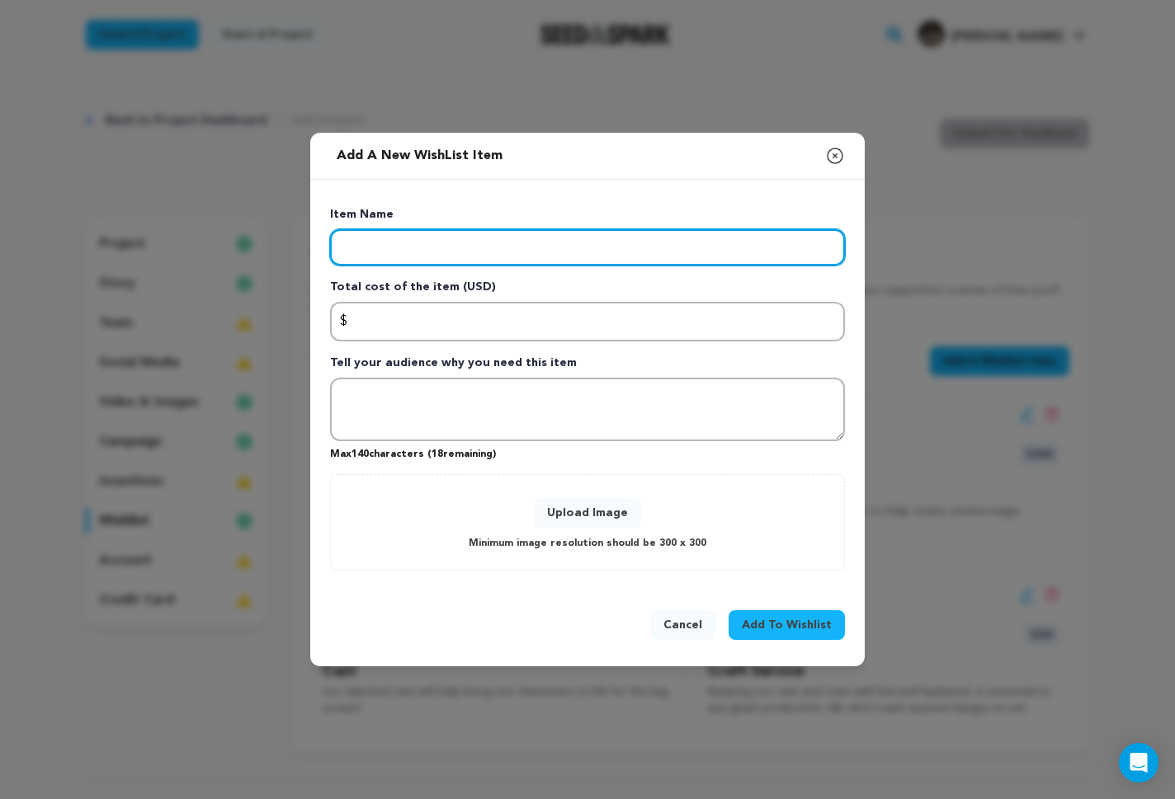
click at [585, 248] on input "Enter item name" at bounding box center [587, 247] width 515 height 36
type input "Location"
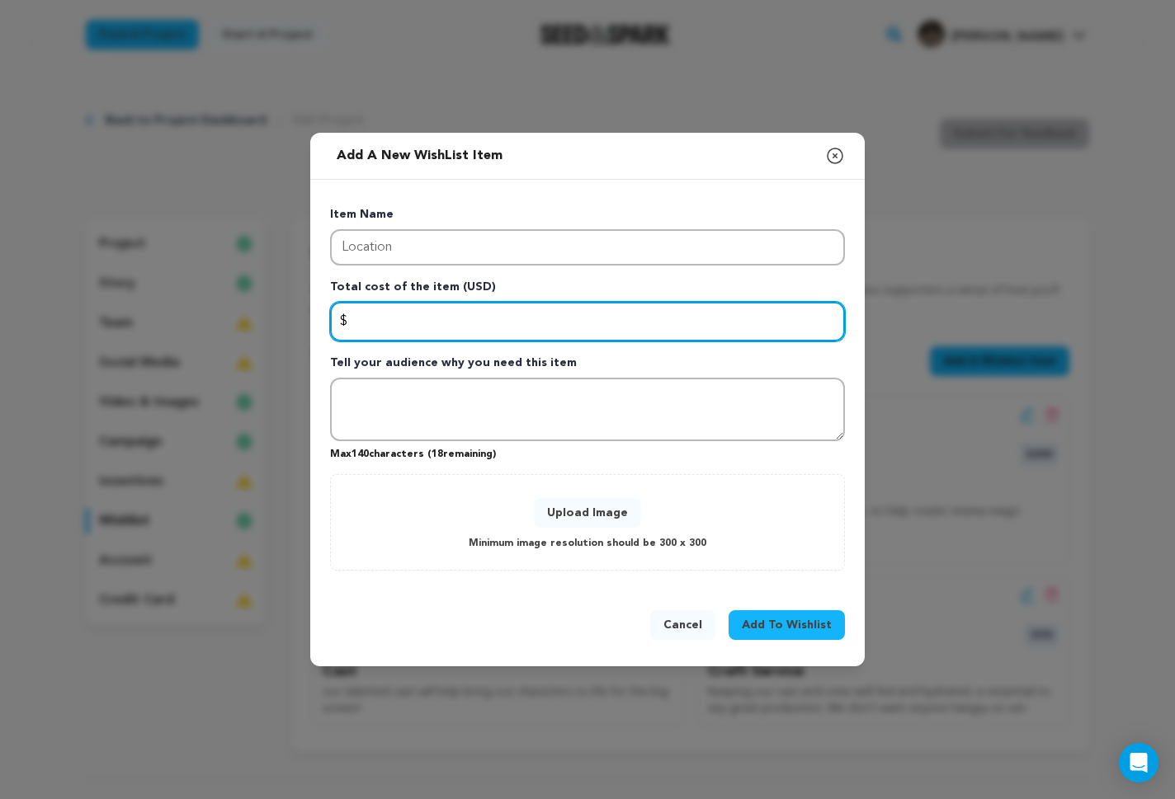
click at [659, 313] on input "Enter total cost of the item" at bounding box center [587, 322] width 515 height 40
type input "500"
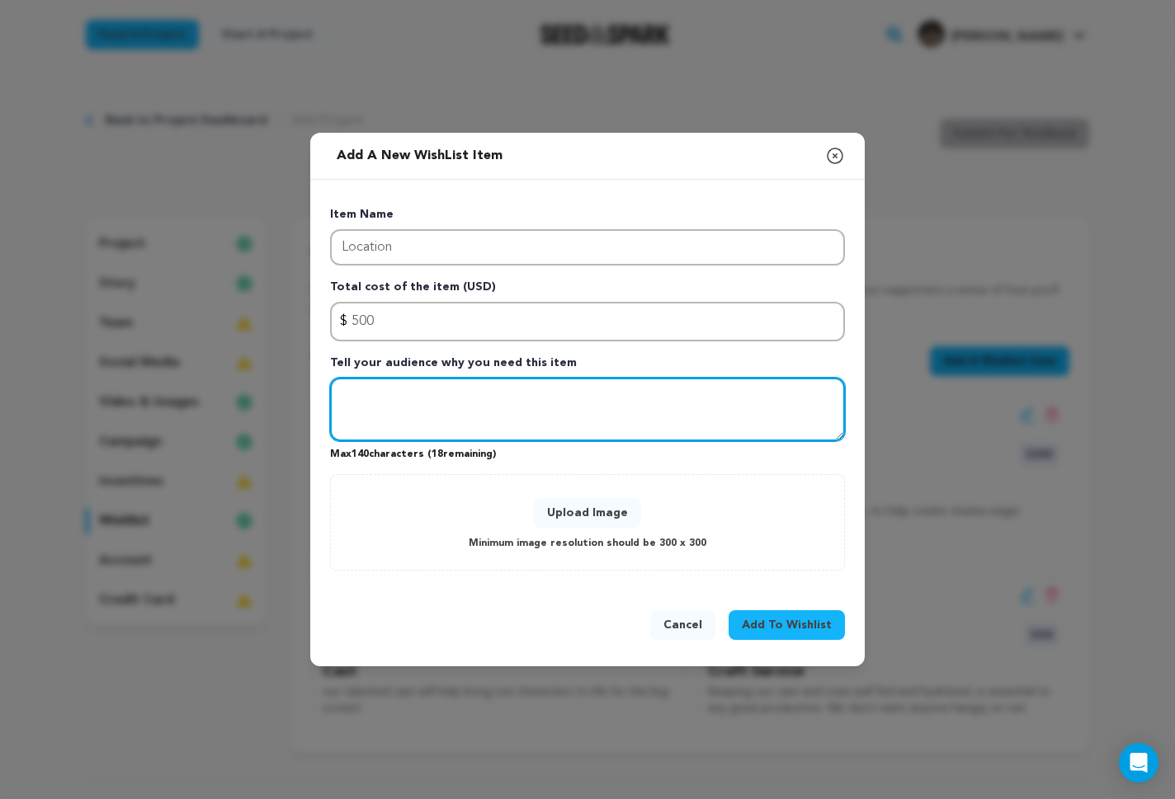
click at [612, 407] on textarea "Tell your audience why you need this item" at bounding box center [587, 410] width 515 height 64
click at [400, 401] on textarea "We have alot of really cool locations lined up for this project" at bounding box center [587, 410] width 515 height 64
click at [719, 400] on textarea "We have a lot of really cool locations lined up for this project" at bounding box center [587, 410] width 515 height 64
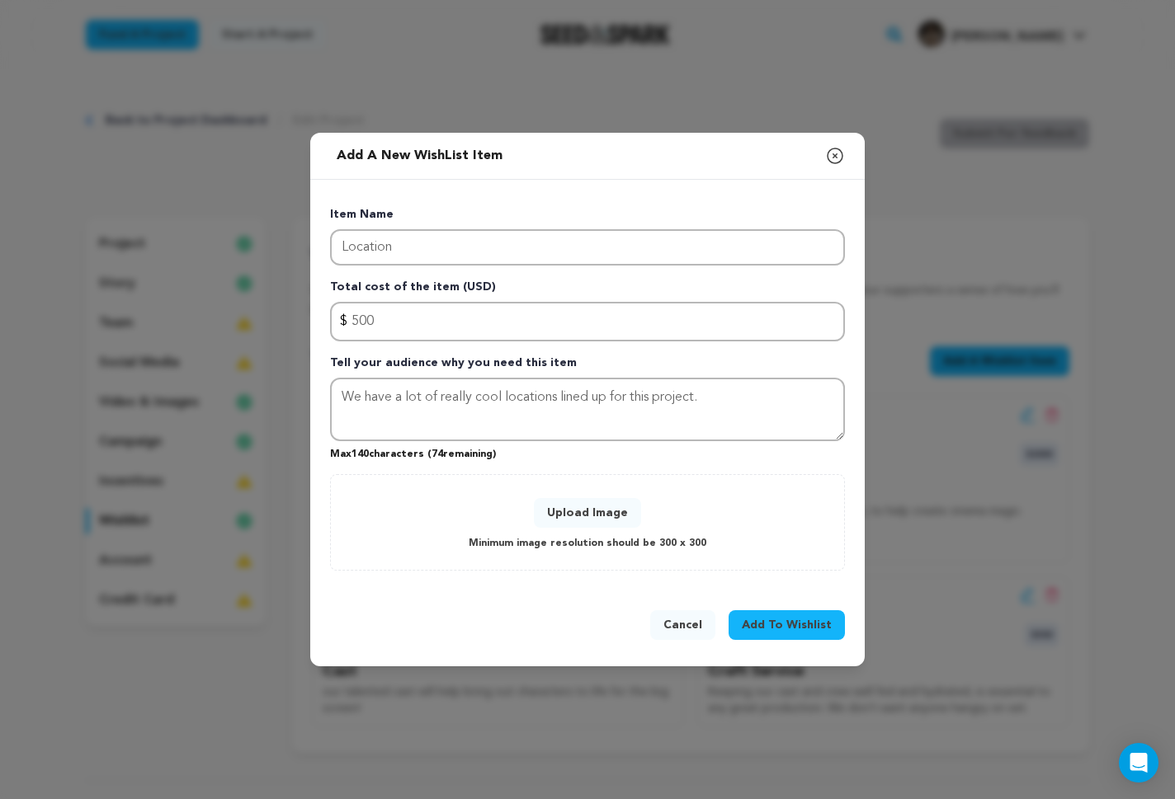
click at [573, 503] on button "Upload Image" at bounding box center [587, 513] width 107 height 30
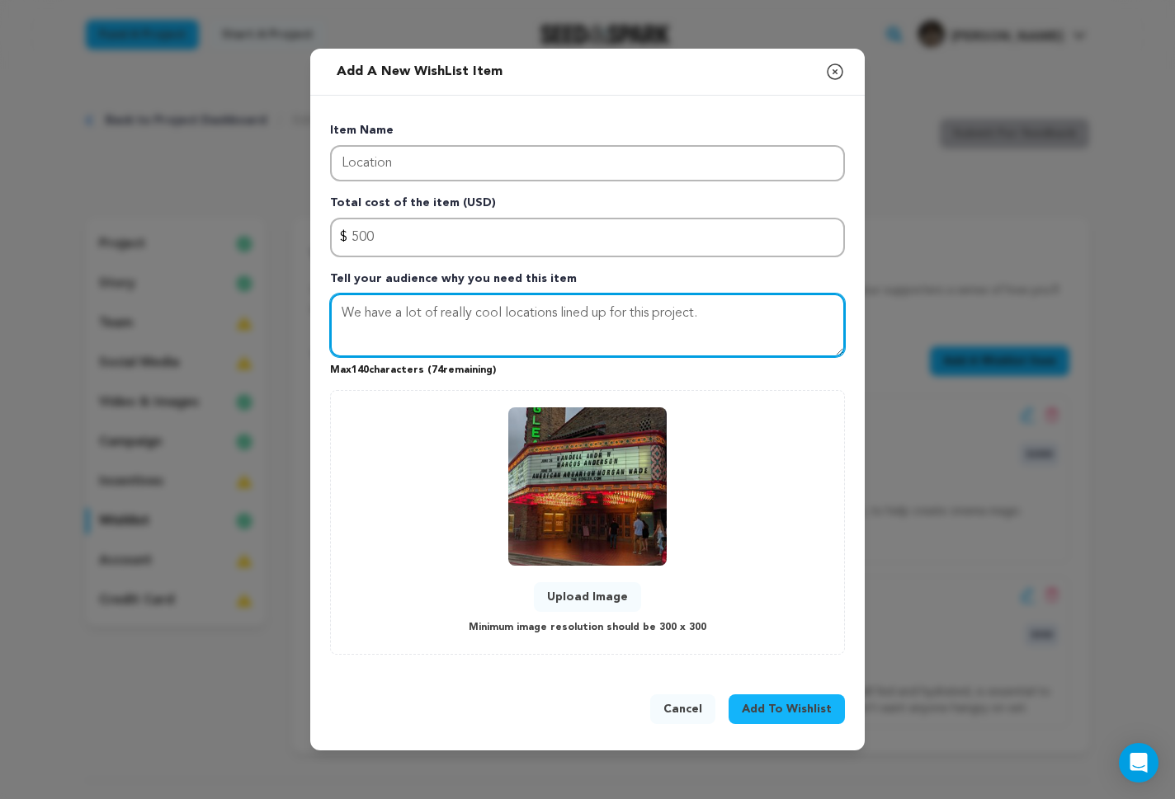
click at [758, 318] on textarea "We have a lot of really cool locations lined up for this project." at bounding box center [587, 326] width 515 height 64
type textarea "We have a lot of really cool locations lined up for this project. They provide …"
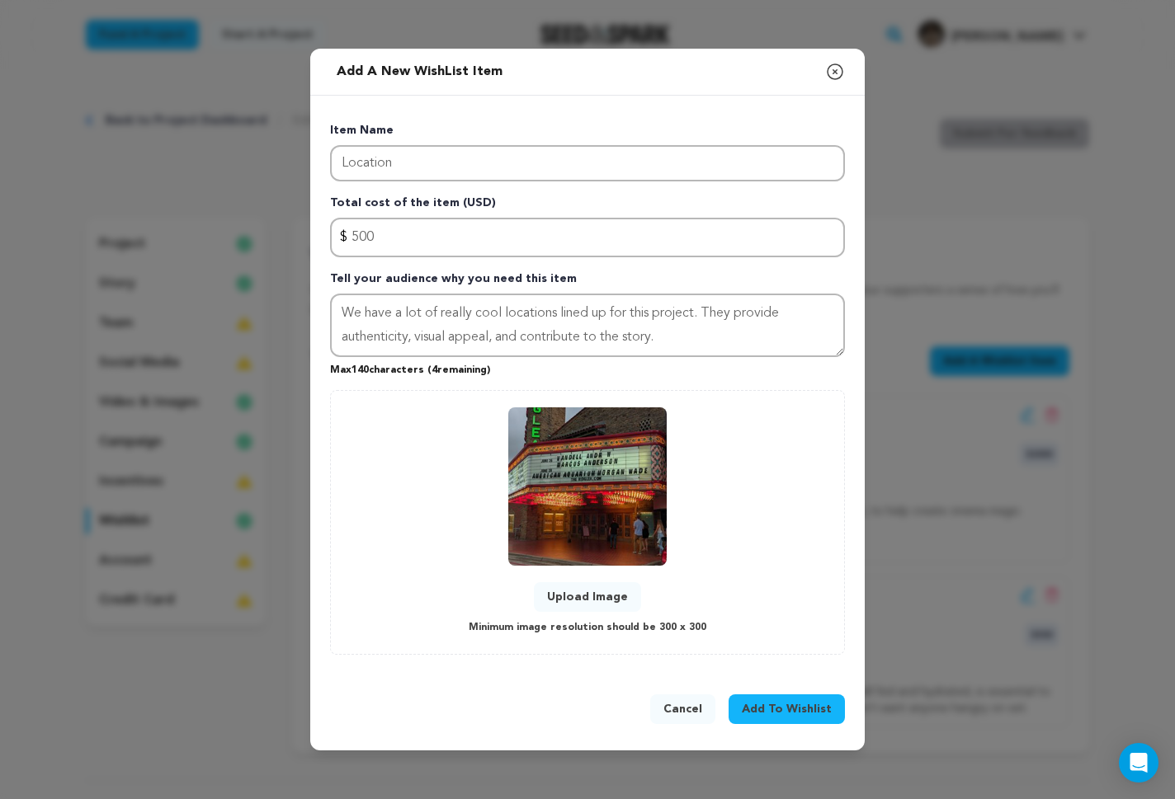
click at [792, 709] on span "Add To Wishlist" at bounding box center [787, 709] width 90 height 16
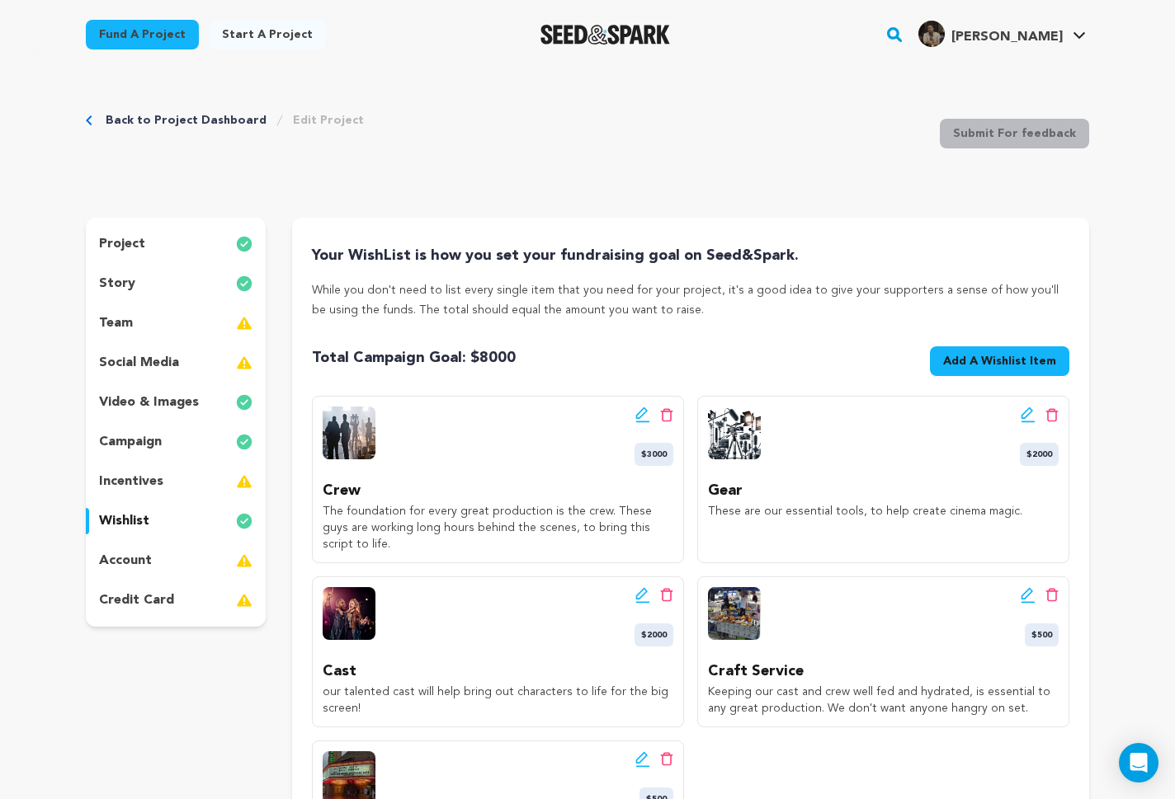
click at [1006, 365] on span "Add A Wishlist Item" at bounding box center [999, 361] width 113 height 16
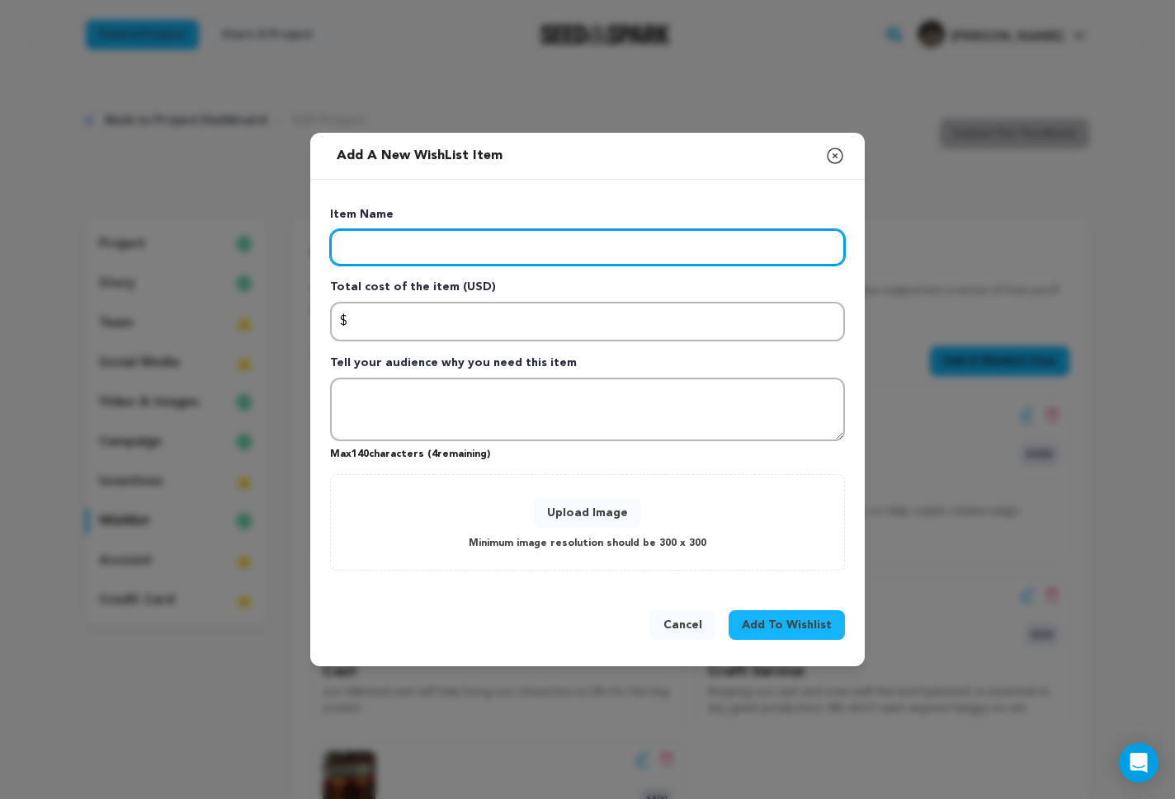
click at [516, 265] on input "Enter item name" at bounding box center [587, 247] width 515 height 36
type input "p"
type input "Post Production"
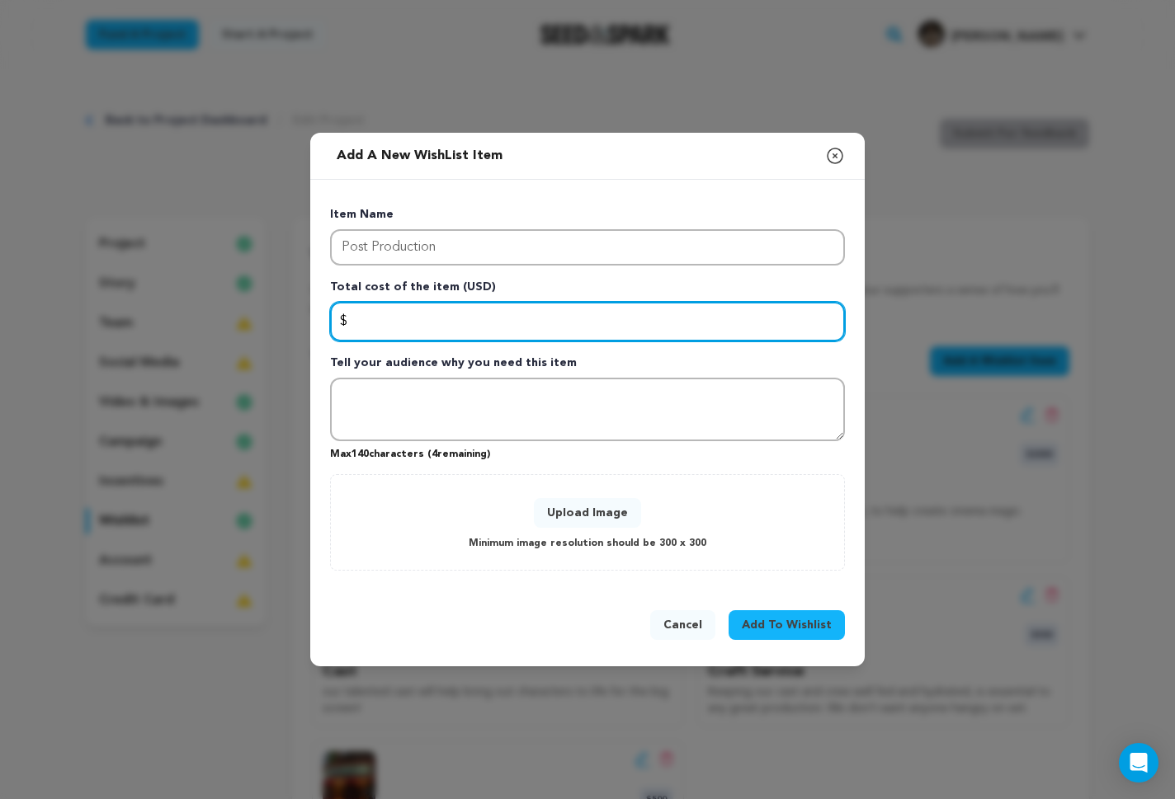
click at [502, 334] on input "Enter total cost of the item" at bounding box center [587, 322] width 515 height 40
type input "2000"
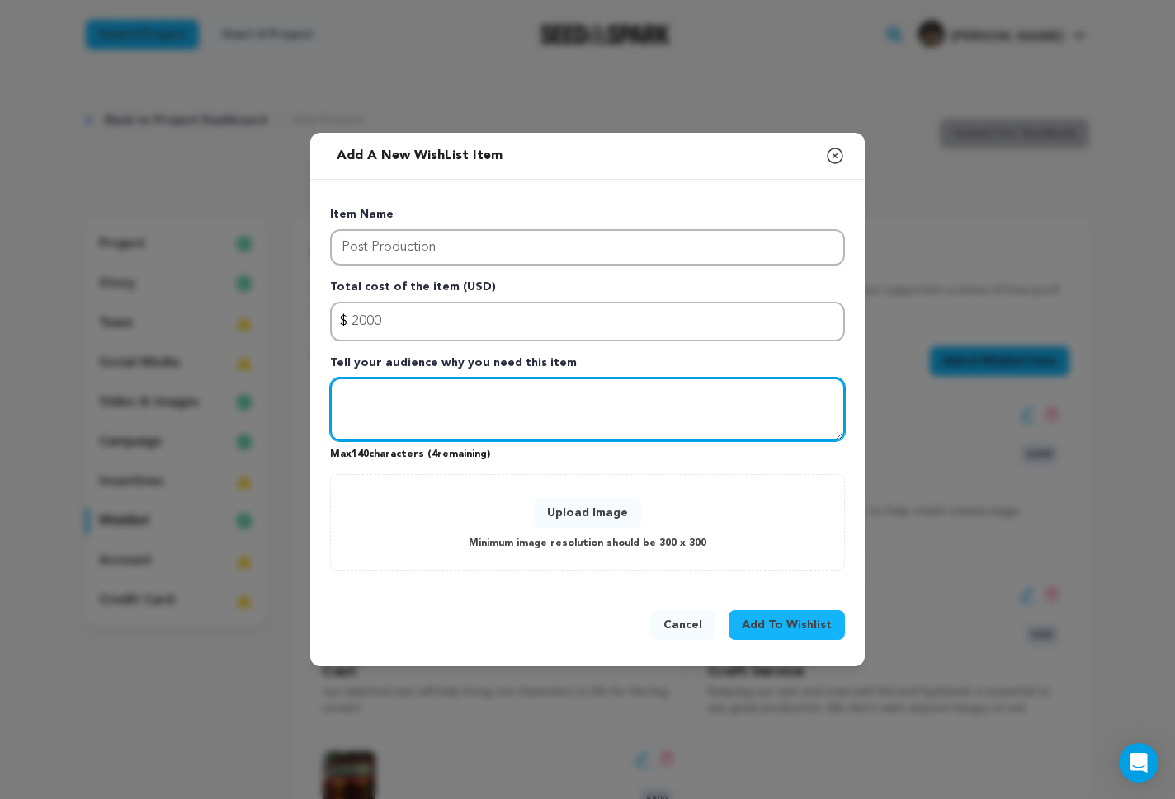
click at [638, 433] on textarea "Tell your audience why you need this item" at bounding box center [587, 410] width 515 height 64
type textarea "n"
type textarea "Think of Post Production as the magic wand that transforms our films raw footag…"
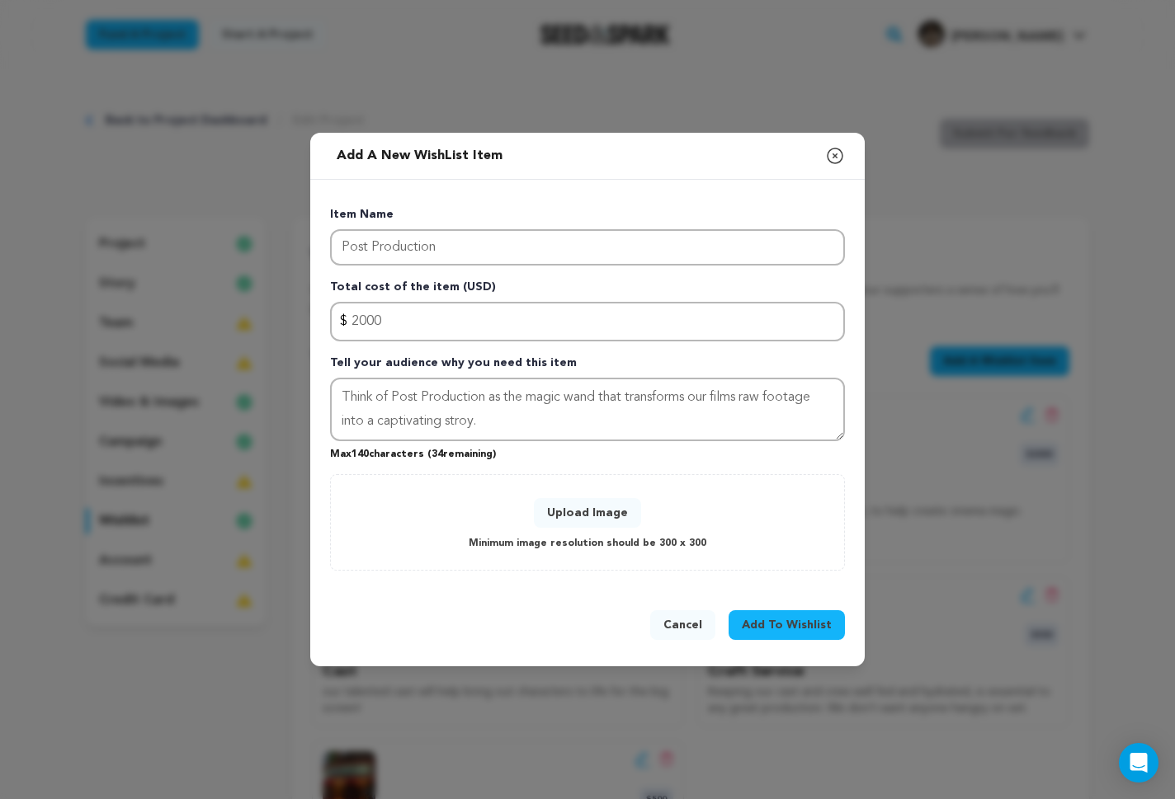
click at [570, 497] on div "Upload Image Minimum image resolution should be 300 x 300" at bounding box center [587, 523] width 480 height 62
click at [571, 511] on button "Upload Image" at bounding box center [587, 513] width 107 height 30
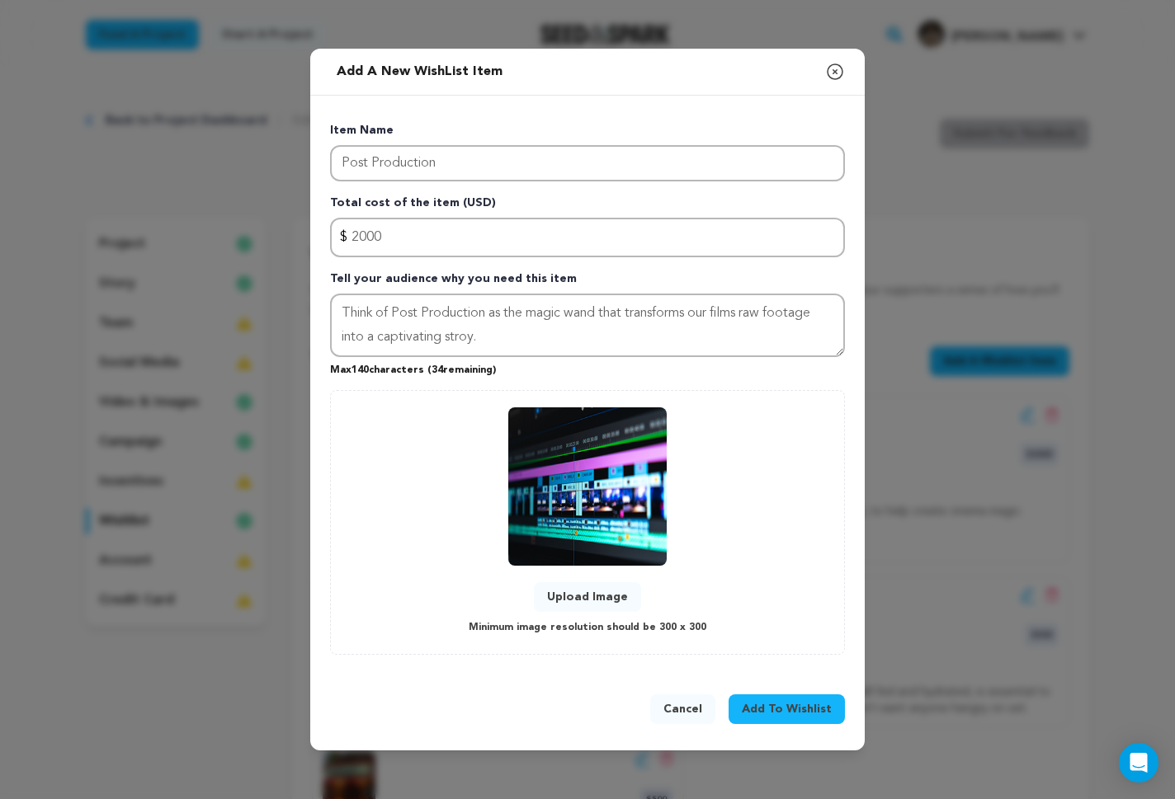
click at [813, 706] on span "Add To Wishlist" at bounding box center [787, 709] width 90 height 16
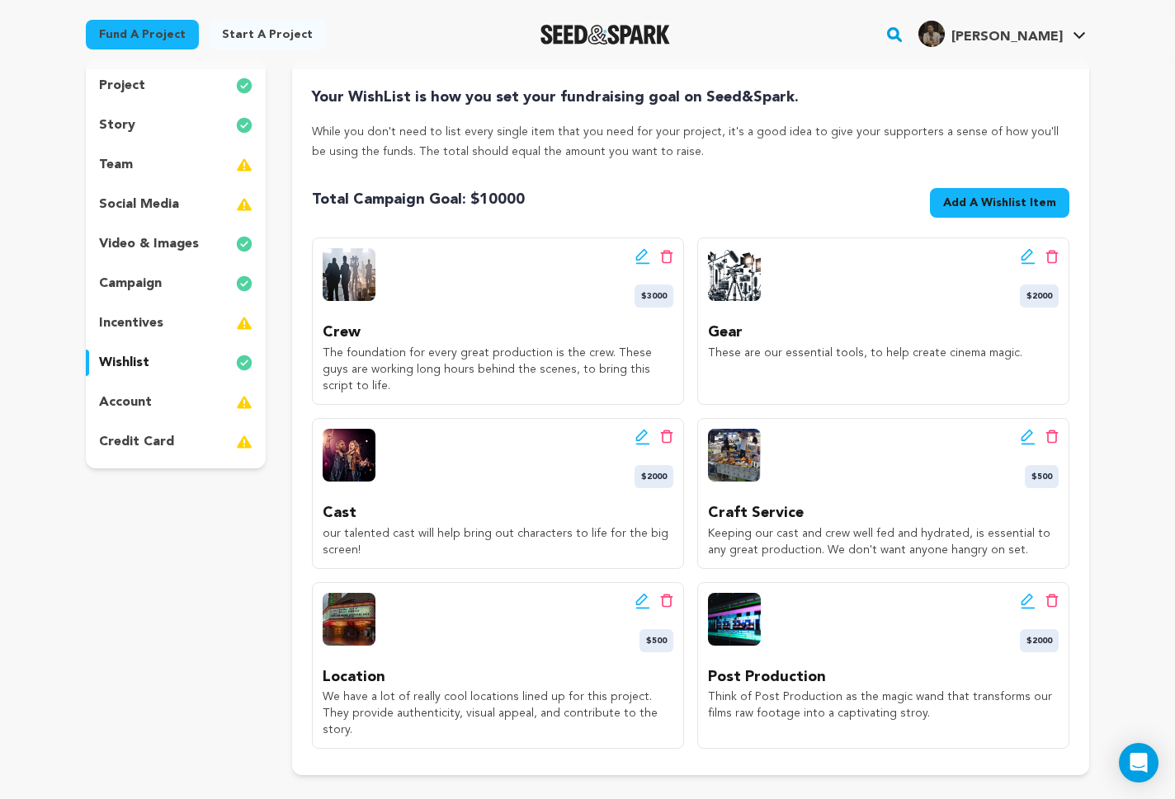
scroll to position [160, 0]
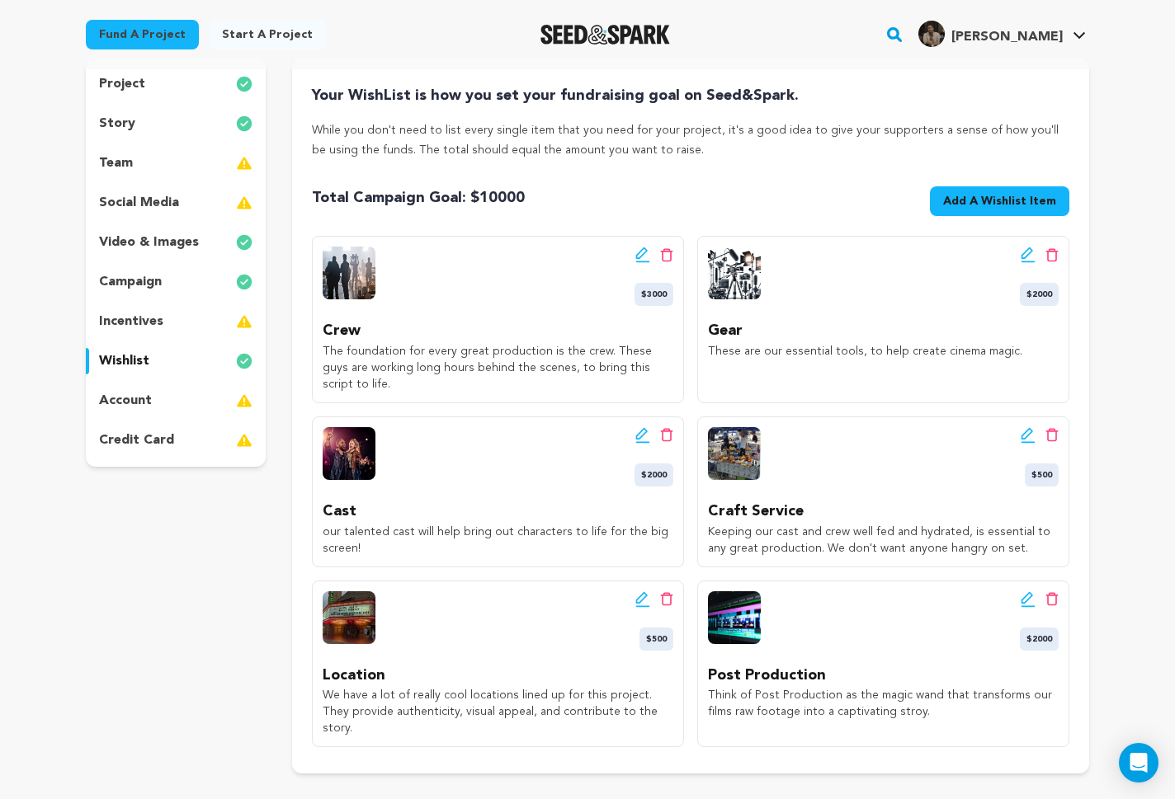
click at [1044, 189] on button "Add A Wishlist Item New Wishlist Item" at bounding box center [999, 201] width 139 height 30
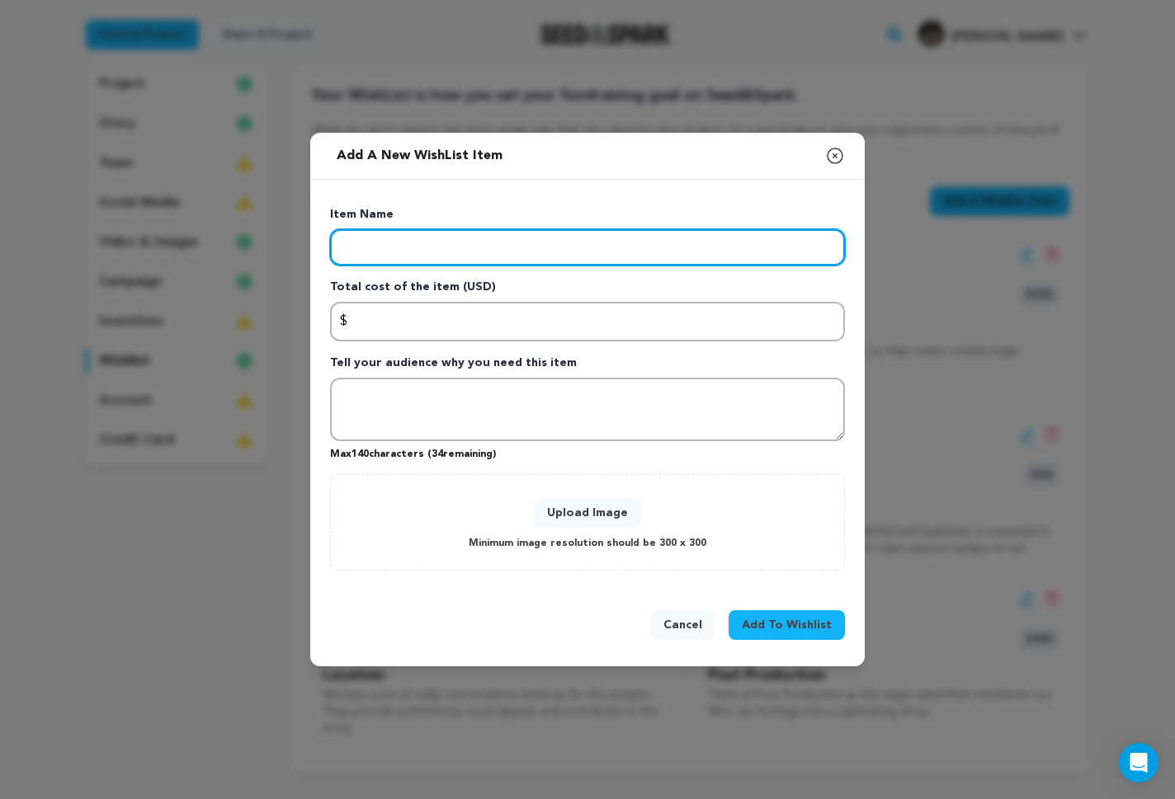
click at [510, 243] on input "Enter item name" at bounding box center [587, 247] width 515 height 36
type input "Marketing and Distribution"
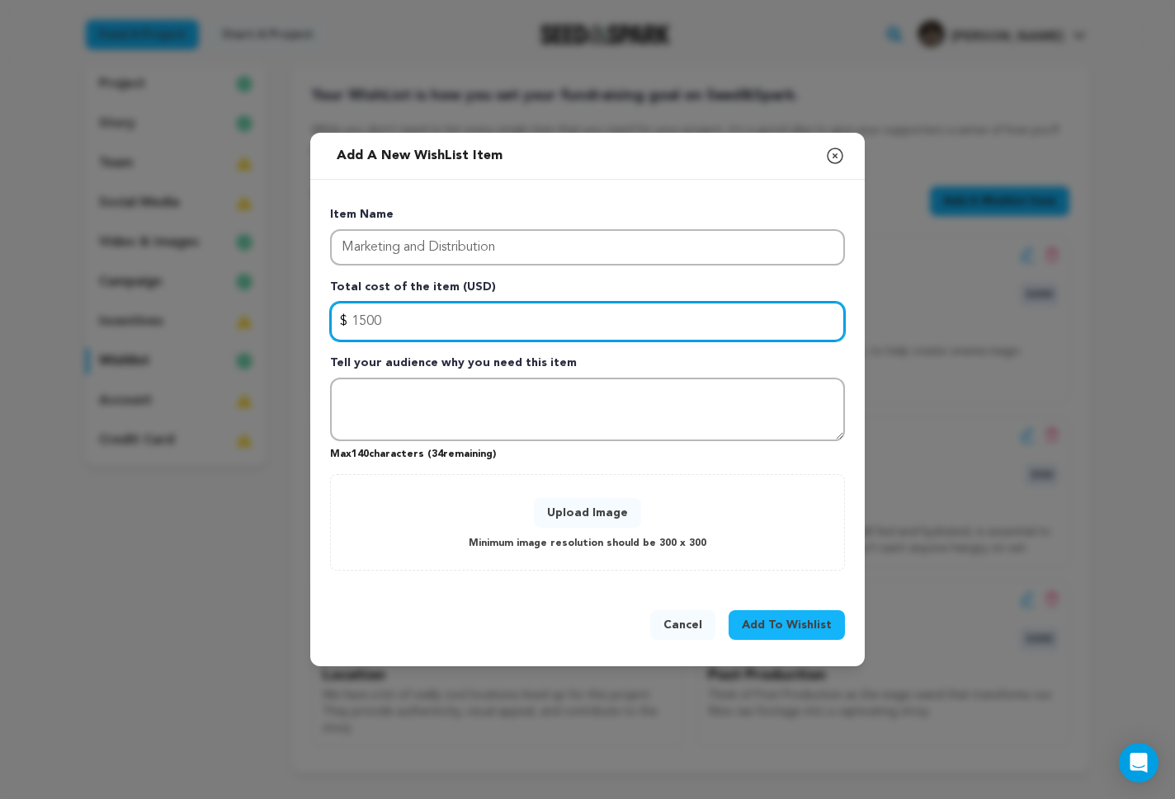
type input "1500"
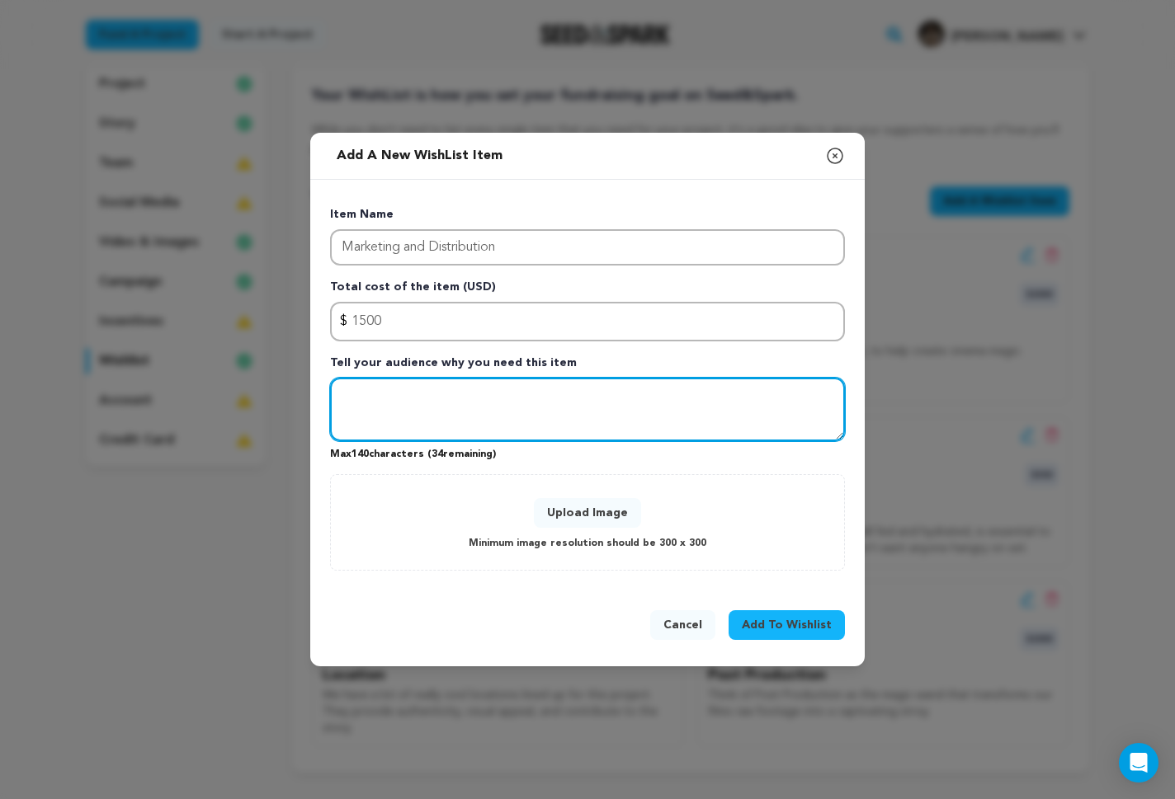
click at [532, 420] on textarea "Tell your audience why you need this item" at bounding box center [587, 410] width 515 height 64
type textarea "l"
type textarea "This will help us with Festival submission fee, Promotional materials, and crea…"
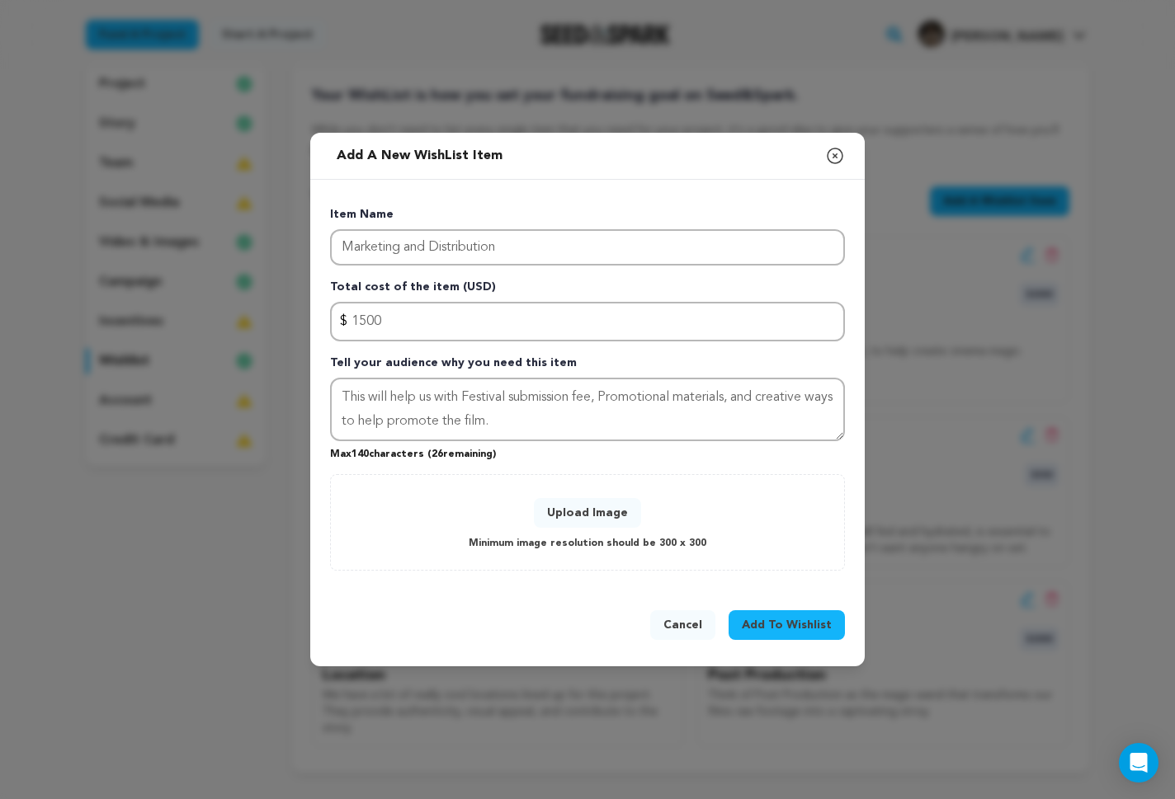
click at [566, 511] on button "Upload Image" at bounding box center [587, 513] width 107 height 30
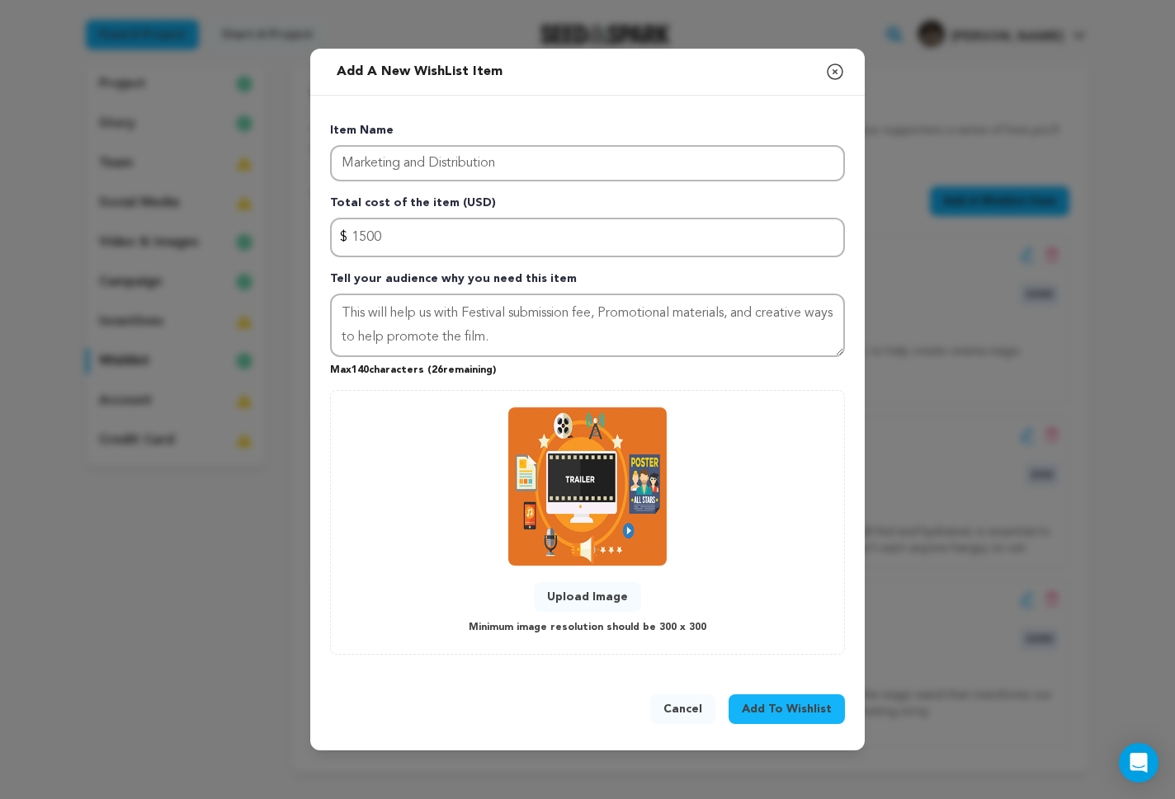
click at [790, 715] on span "Add To Wishlist" at bounding box center [787, 709] width 90 height 16
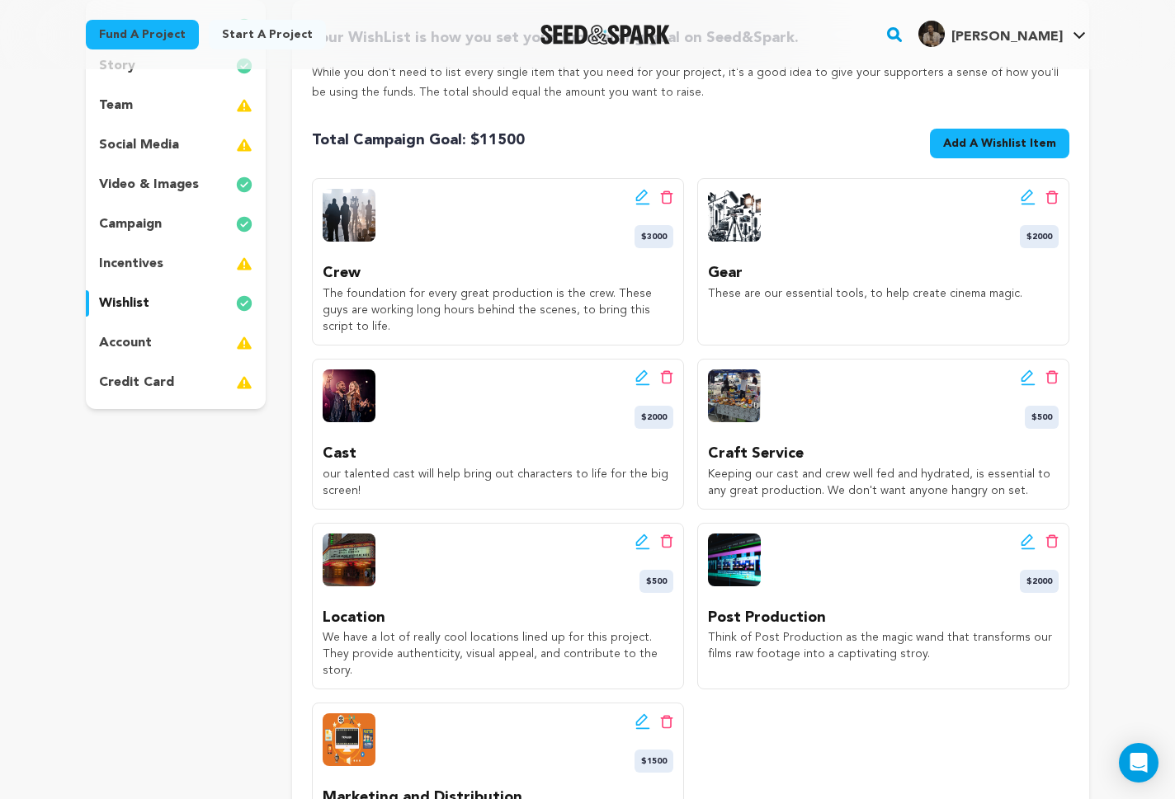
scroll to position [215, 0]
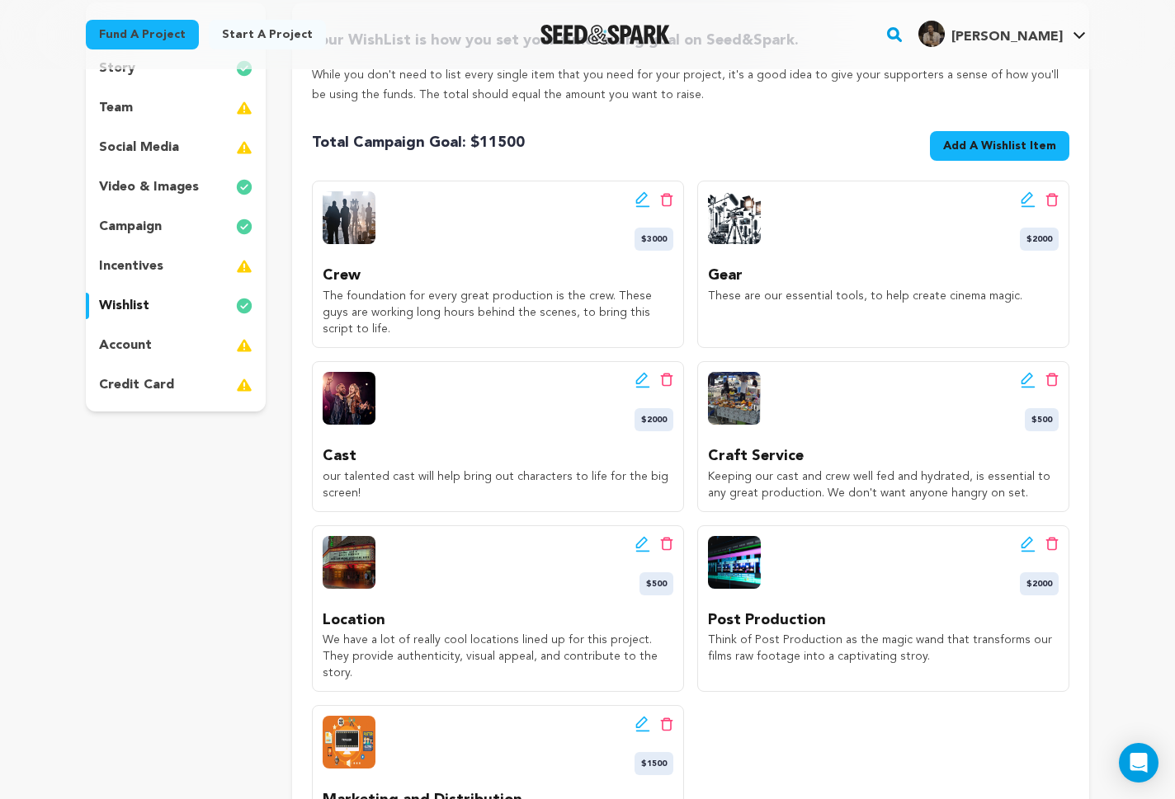
click at [966, 148] on span "Add A Wishlist Item" at bounding box center [999, 146] width 113 height 16
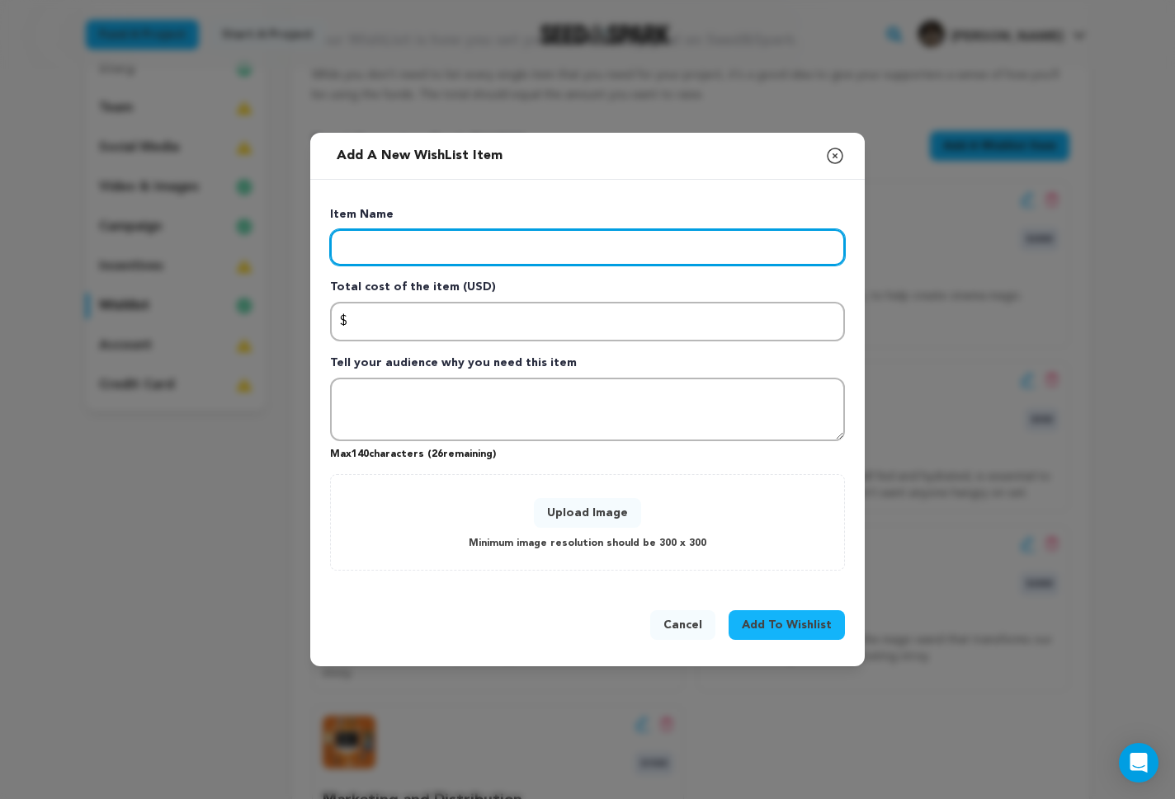
click at [572, 233] on input "Enter item name" at bounding box center [587, 247] width 515 height 36
type input "The Band - From The Tides"
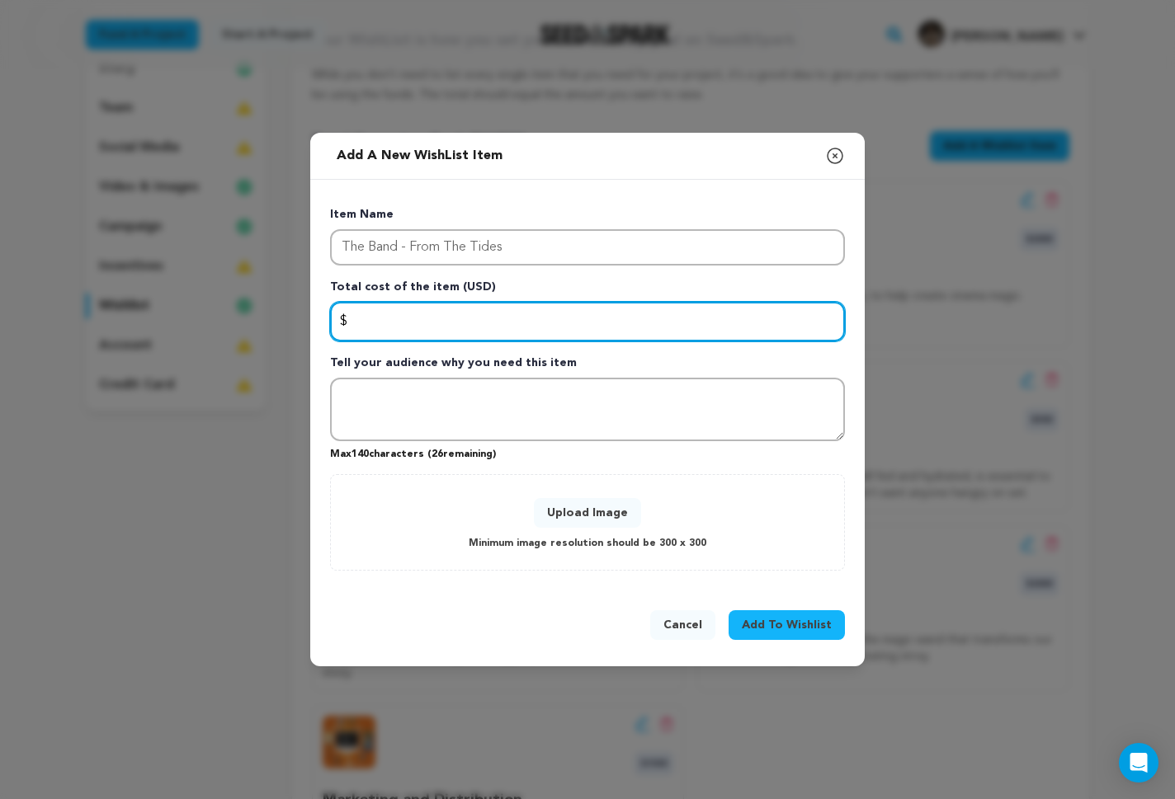
click at [541, 326] on input "Enter total cost of the item" at bounding box center [587, 322] width 515 height 40
type input "1500"
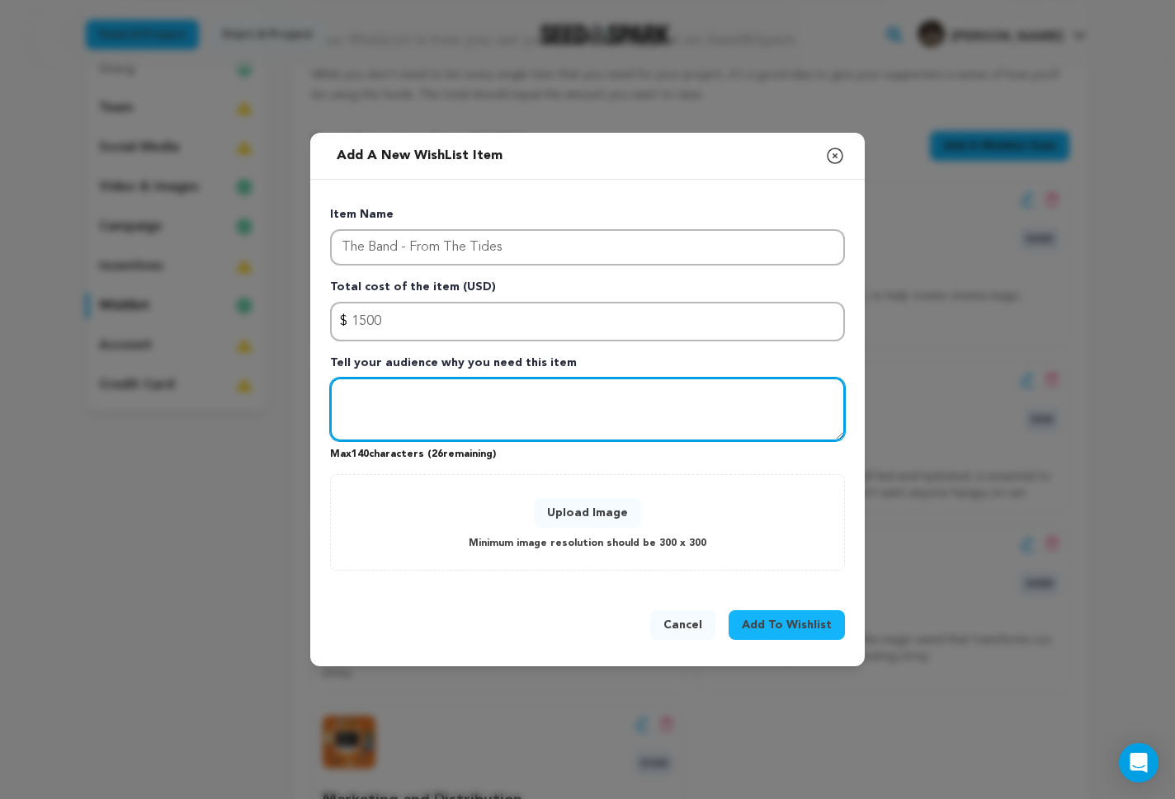
click at [546, 386] on textarea "Tell your audience why you need this item" at bounding box center [587, 410] width 515 height 64
type textarea "W"
type textarea "The band and their Music is a huge part of this production. This will cover the…"
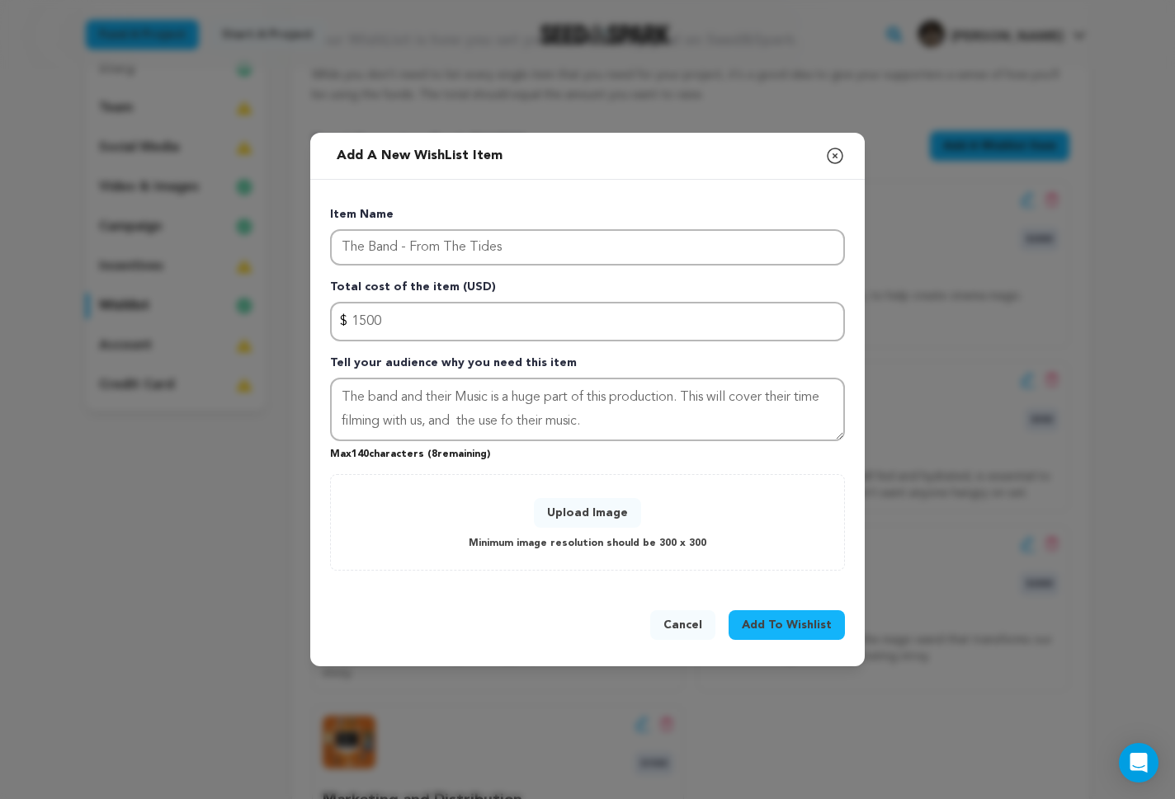
click at [586, 514] on button "Upload Image" at bounding box center [587, 513] width 107 height 30
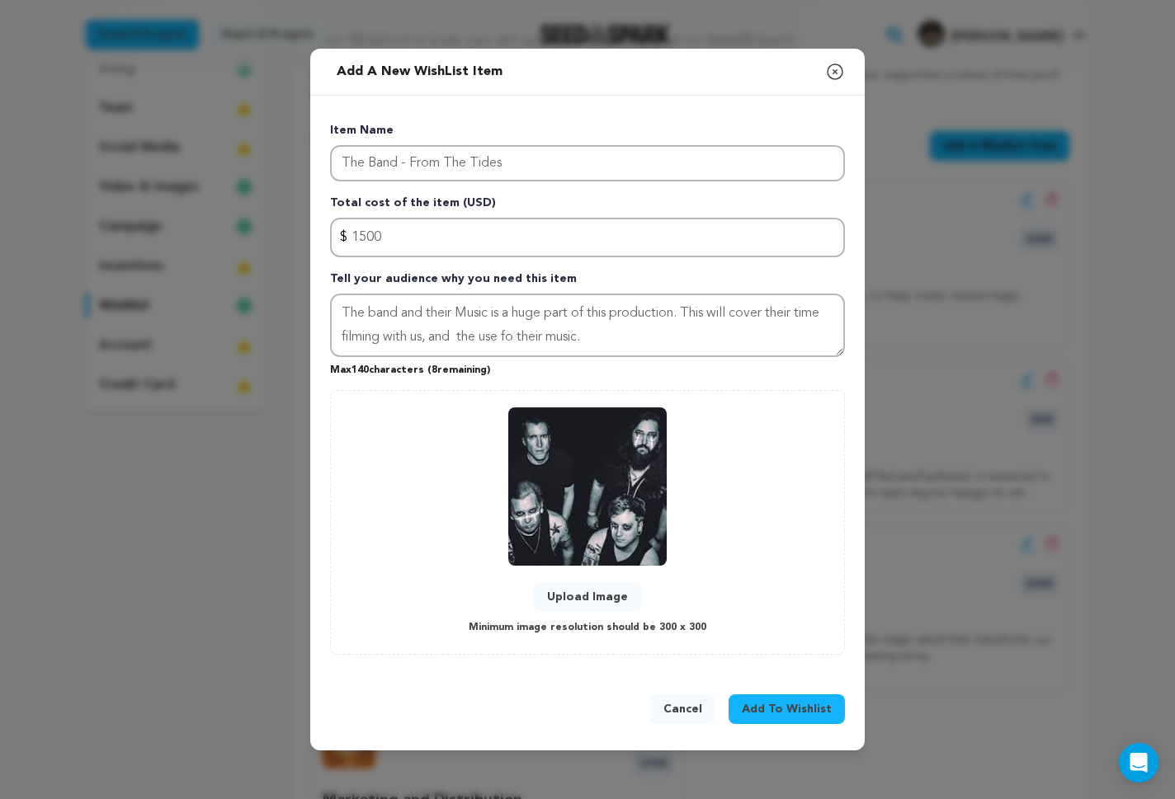
click at [790, 704] on span "Add To Wishlist" at bounding box center [787, 709] width 90 height 16
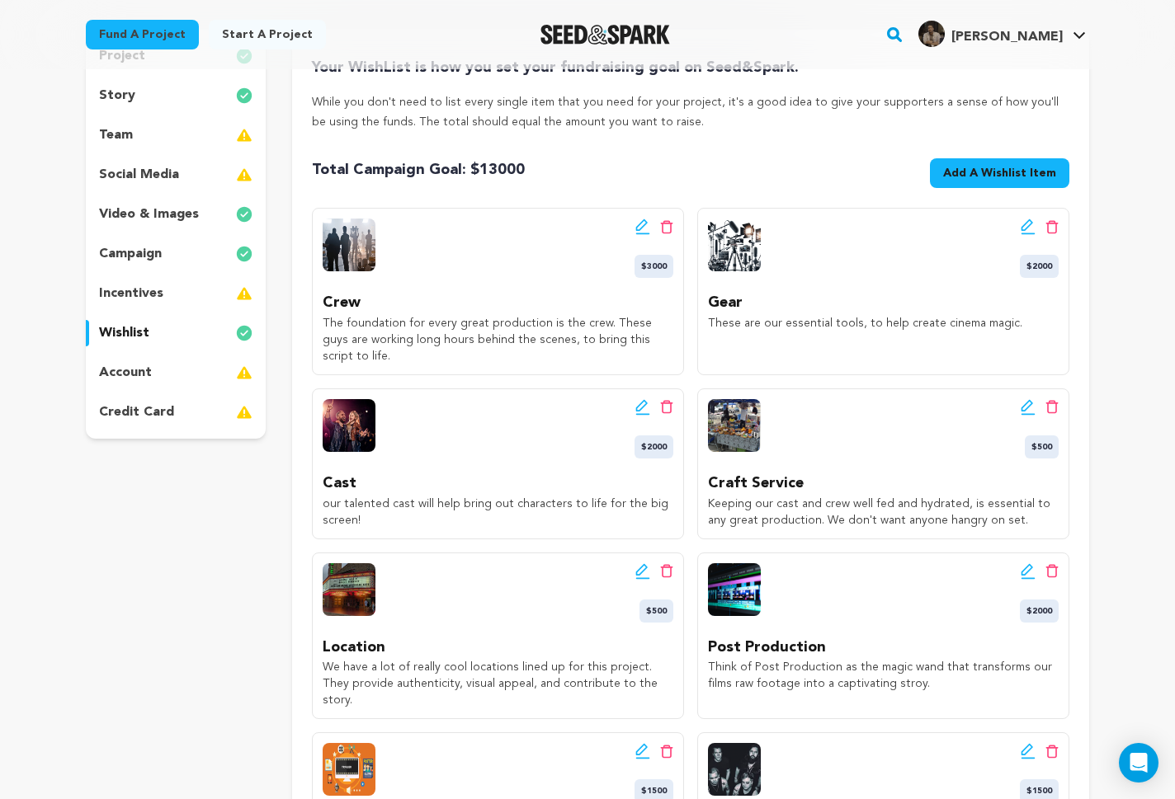
scroll to position [187, 0]
click at [1027, 237] on div "Edit wishlist button Delete wishlist button $2000" at bounding box center [1039, 248] width 39 height 59
click at [1023, 224] on icon at bounding box center [1027, 227] width 15 height 16
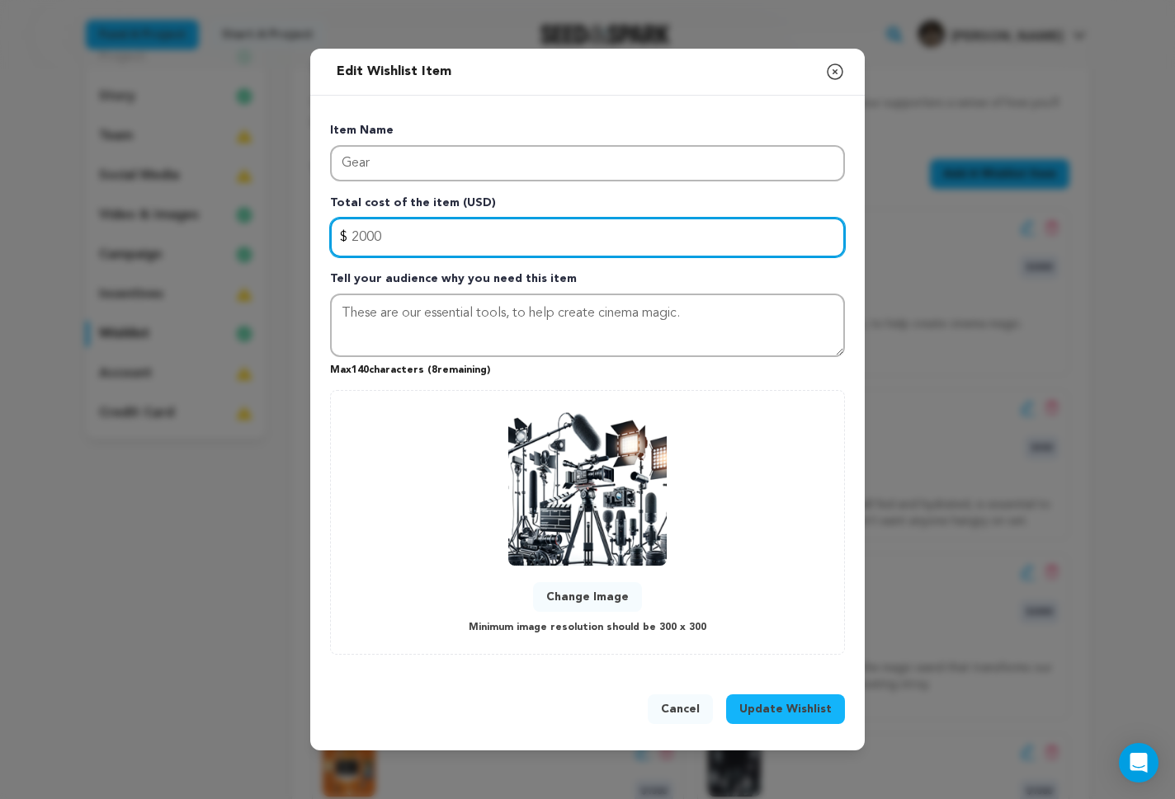
drag, startPoint x: 383, startPoint y: 238, endPoint x: 358, endPoint y: 236, distance: 24.9
click at [358, 236] on input "2000" at bounding box center [587, 238] width 515 height 40
type input "2500"
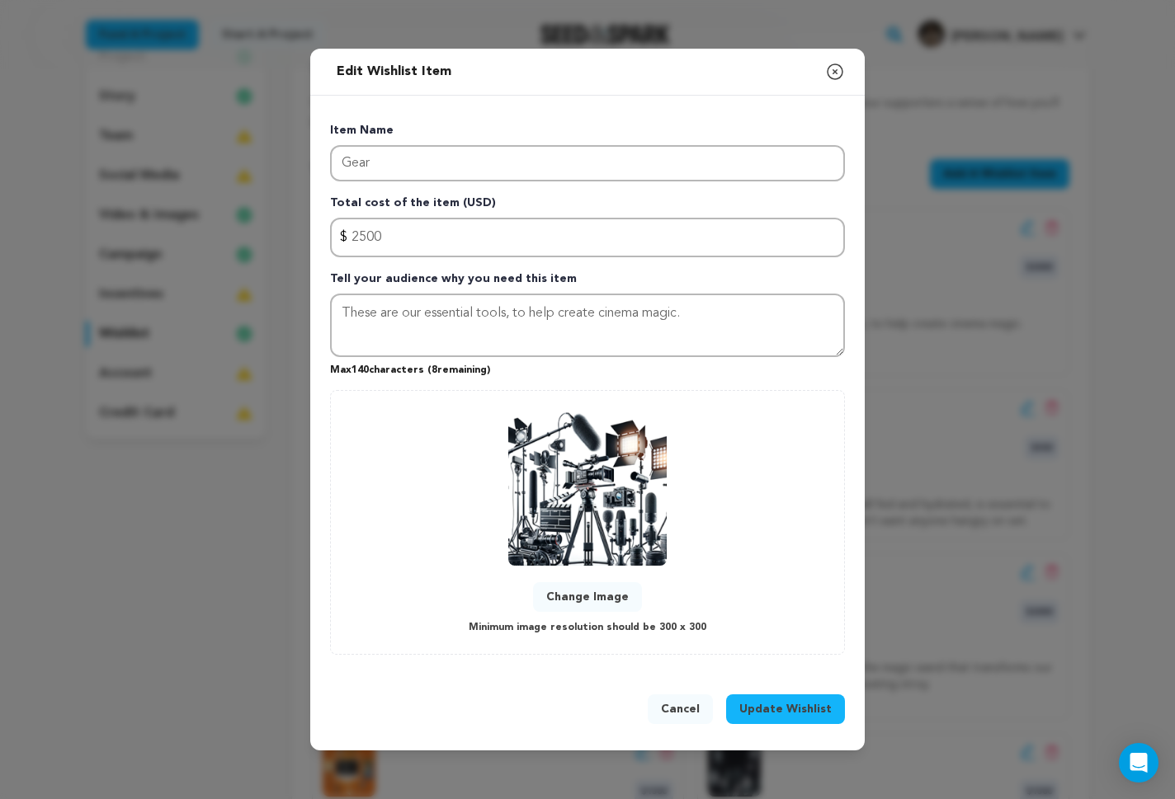
click at [812, 700] on button "Update Wishlist" at bounding box center [785, 710] width 119 height 30
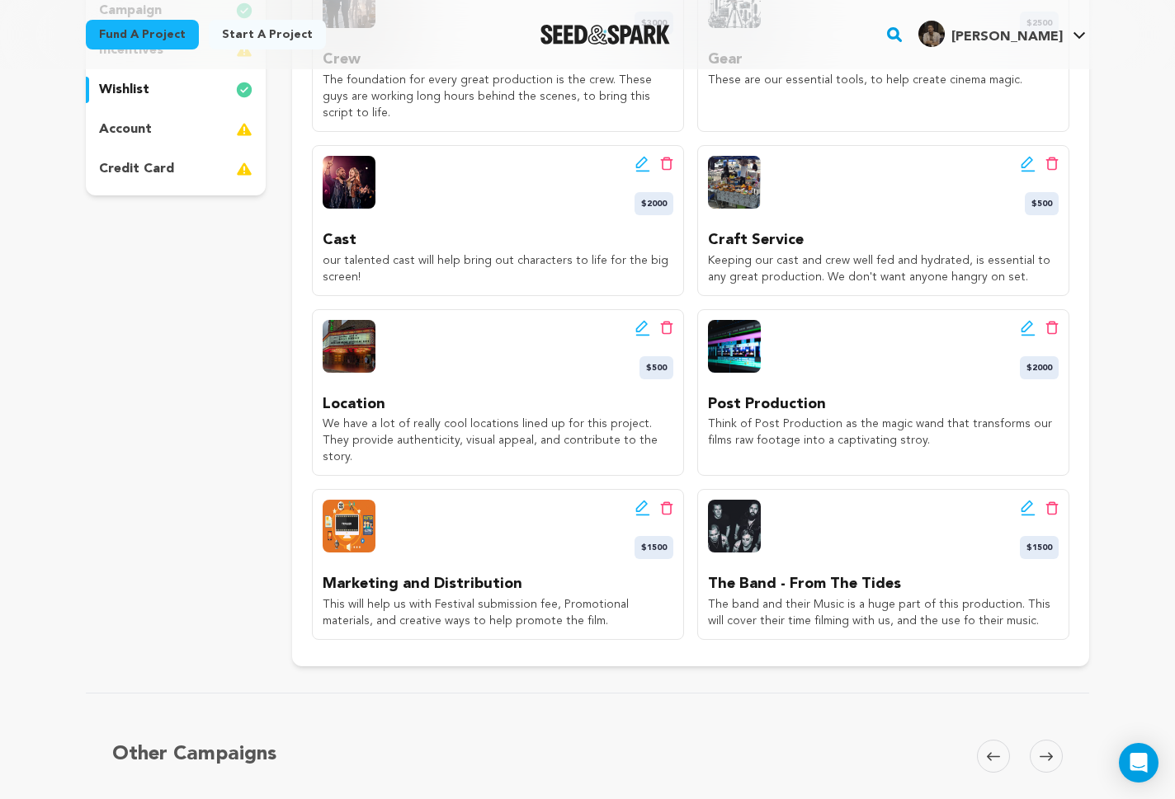
scroll to position [0, 0]
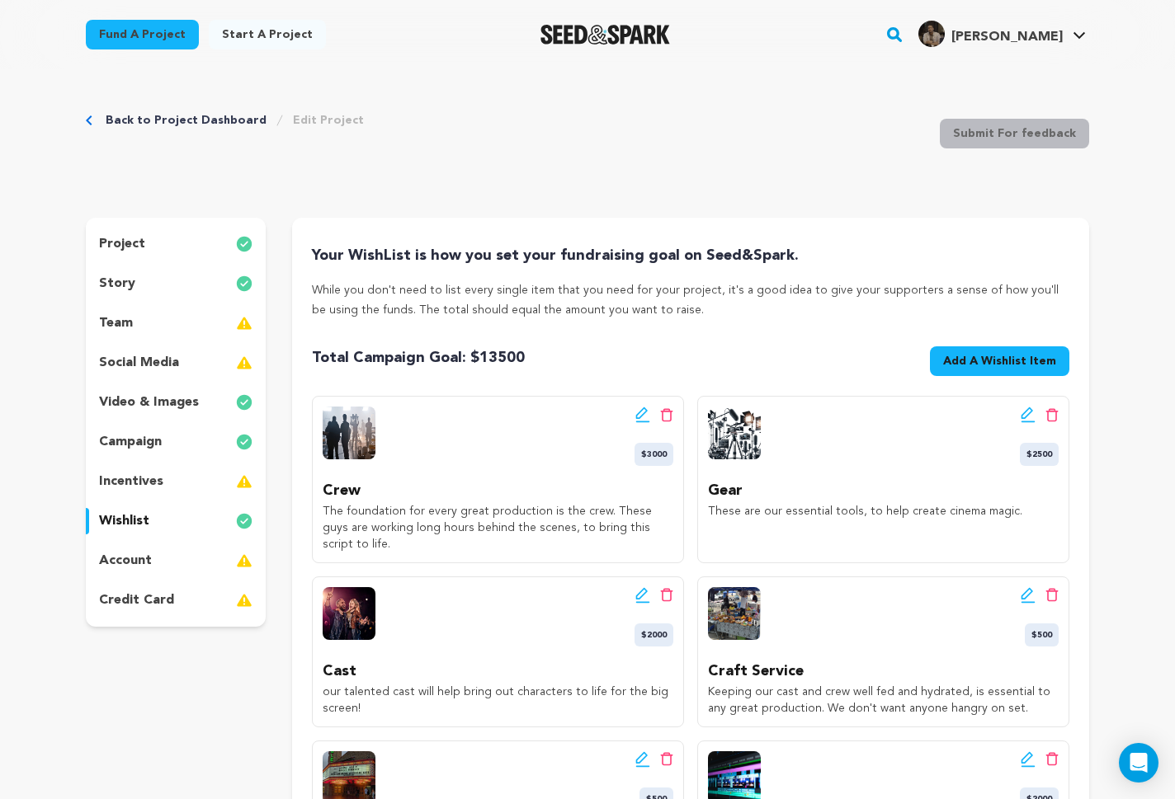
click at [121, 120] on link "Back to Project Dashboard" at bounding box center [186, 120] width 161 height 16
